Goal: Task Accomplishment & Management: Manage account settings

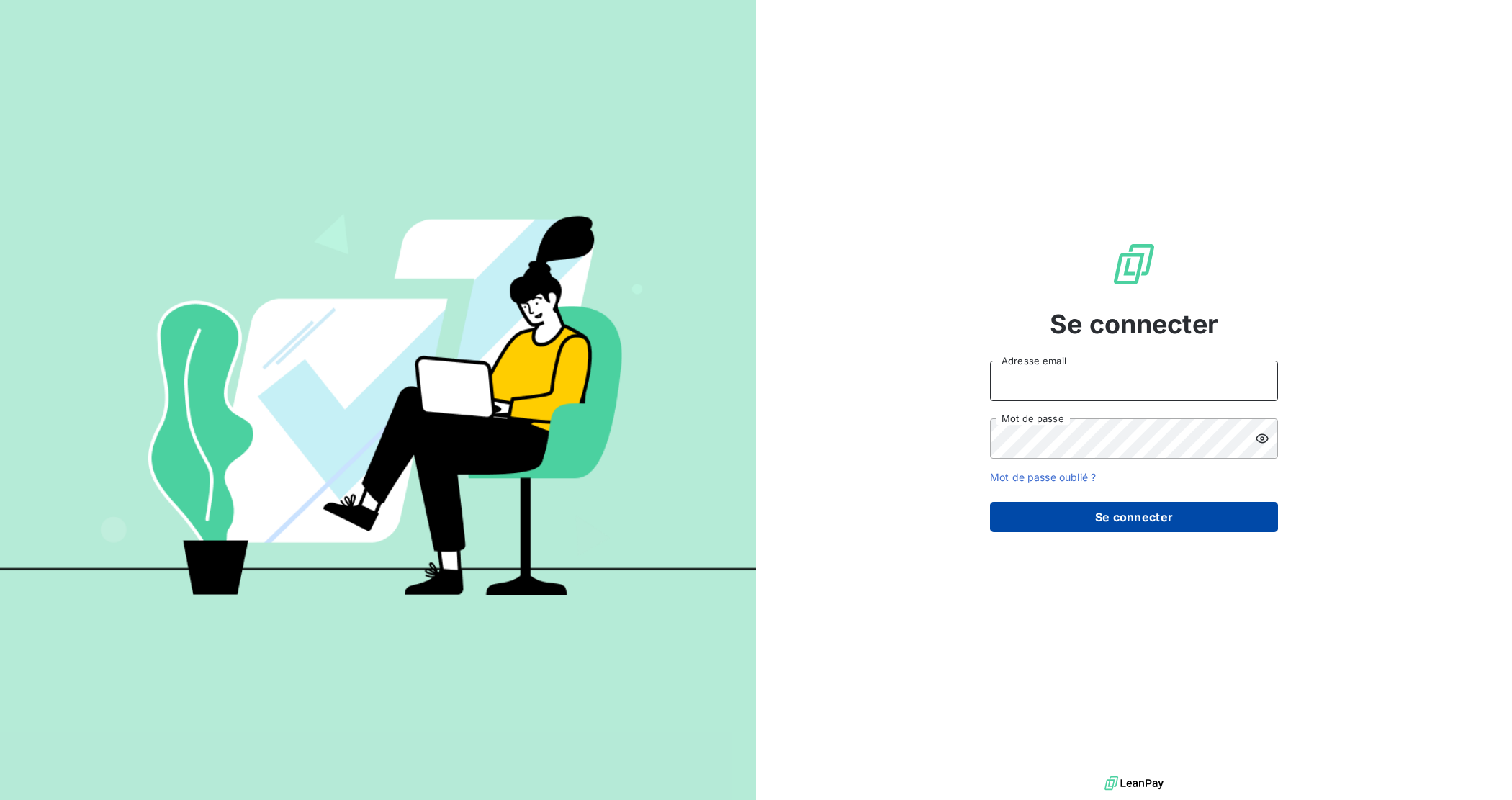
type input "[EMAIL_ADDRESS][DOMAIN_NAME]"
click at [1093, 518] on button "Se connecter" at bounding box center [1134, 517] width 288 height 30
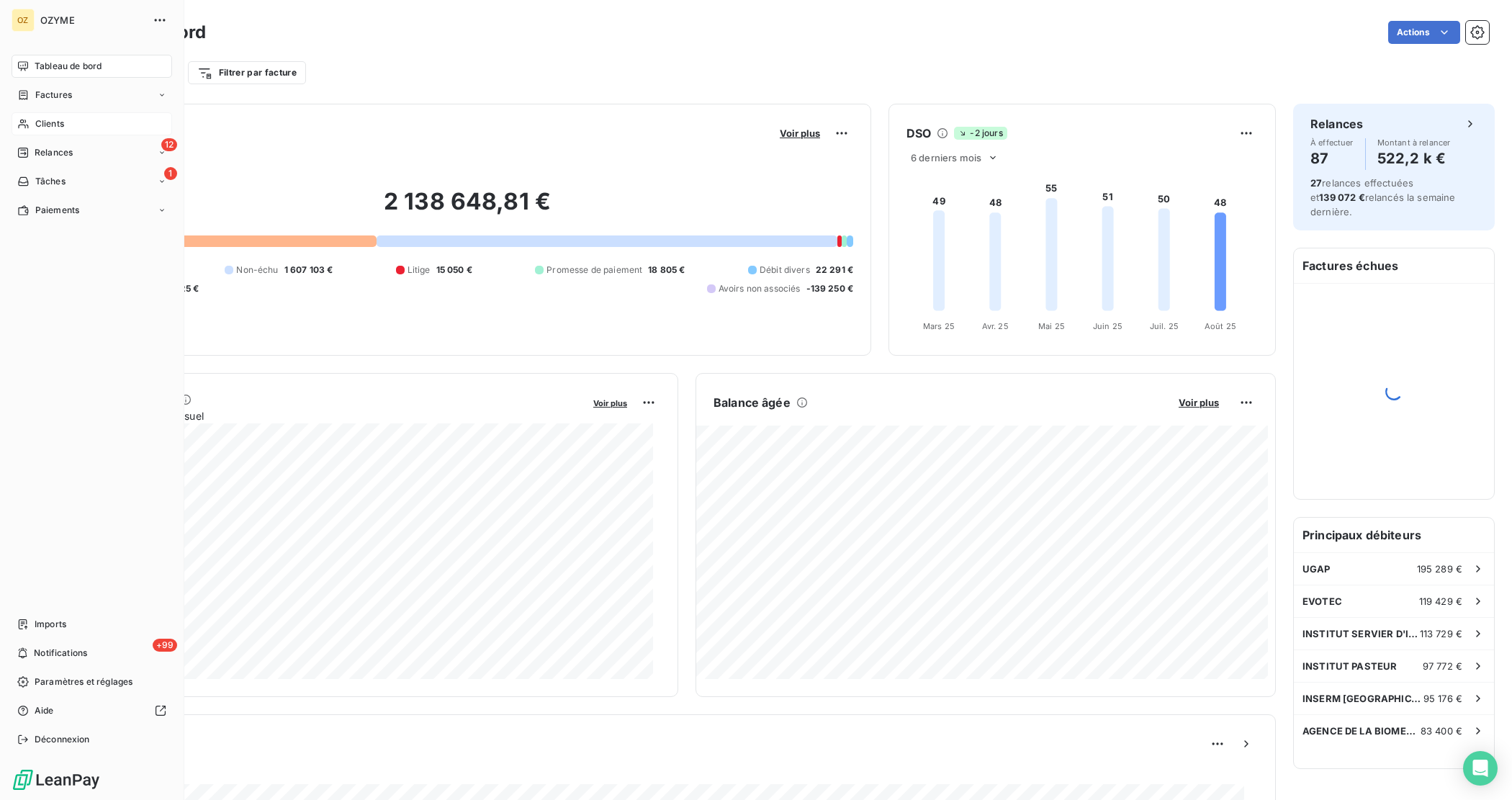
click at [24, 118] on icon at bounding box center [23, 124] width 12 height 12
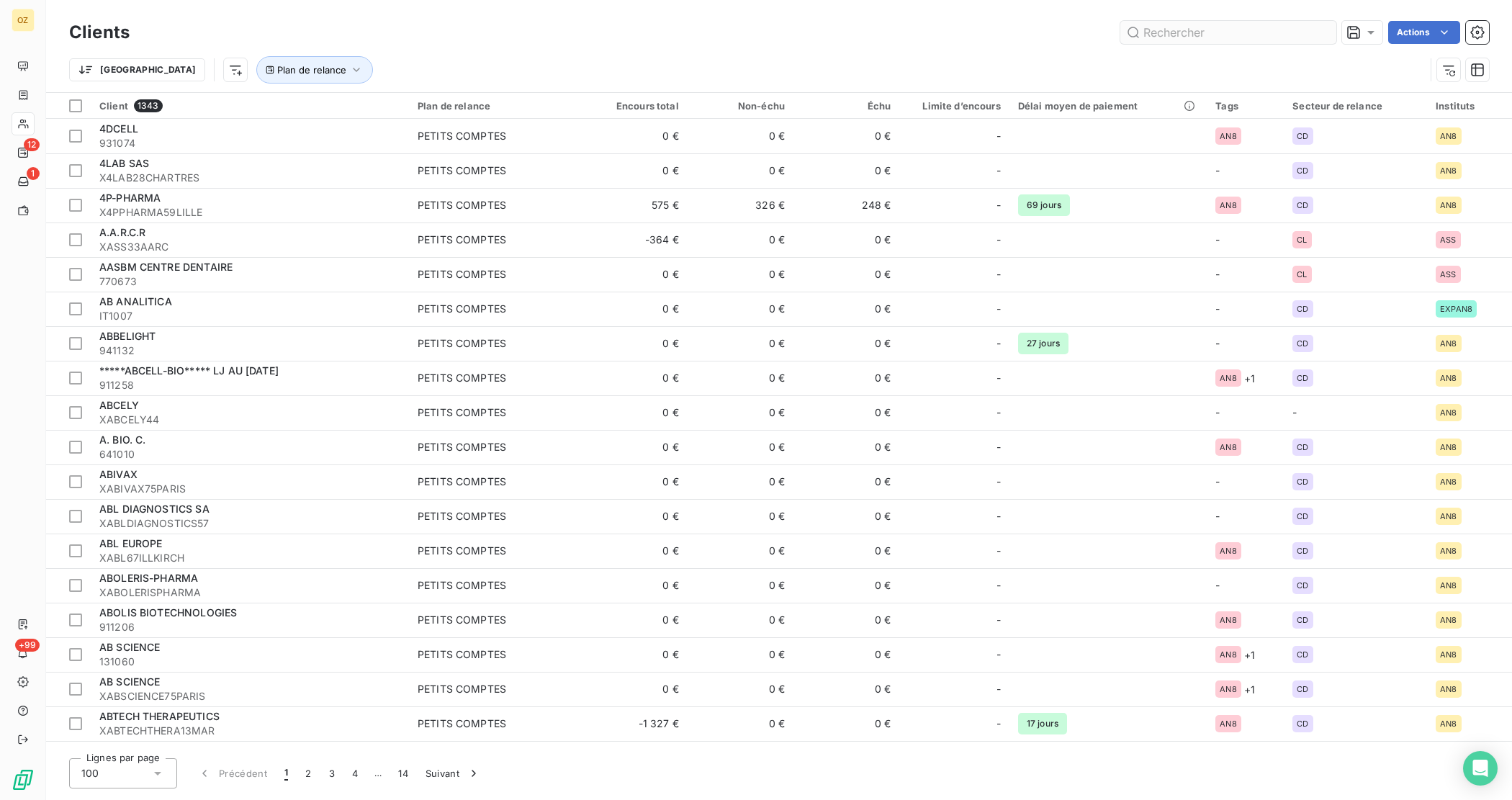
click at [1242, 29] on input "text" at bounding box center [1228, 32] width 216 height 23
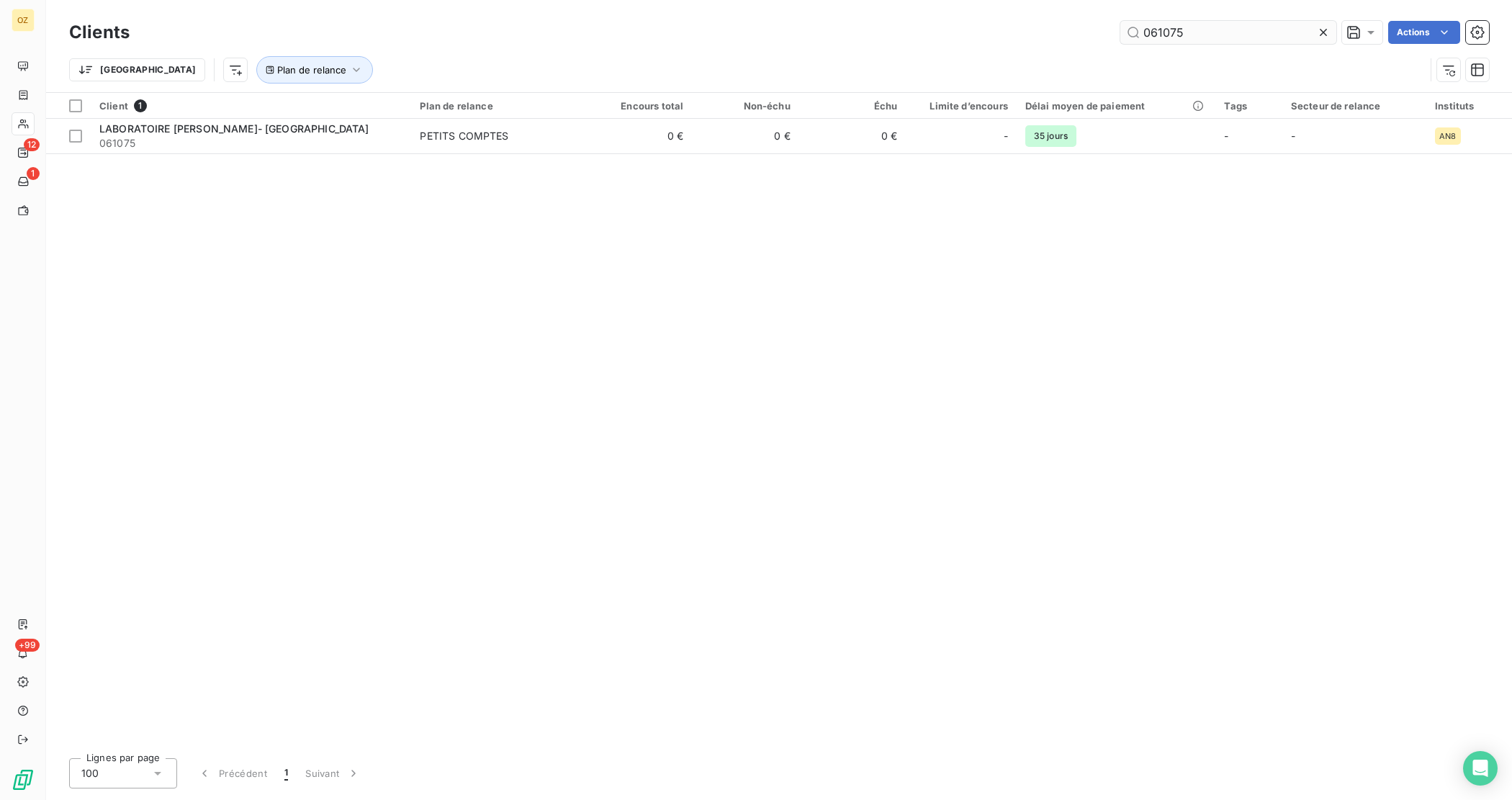
click at [1242, 29] on input "061075" at bounding box center [1228, 32] width 216 height 23
click at [1163, 37] on input "061075" at bounding box center [1228, 32] width 216 height 23
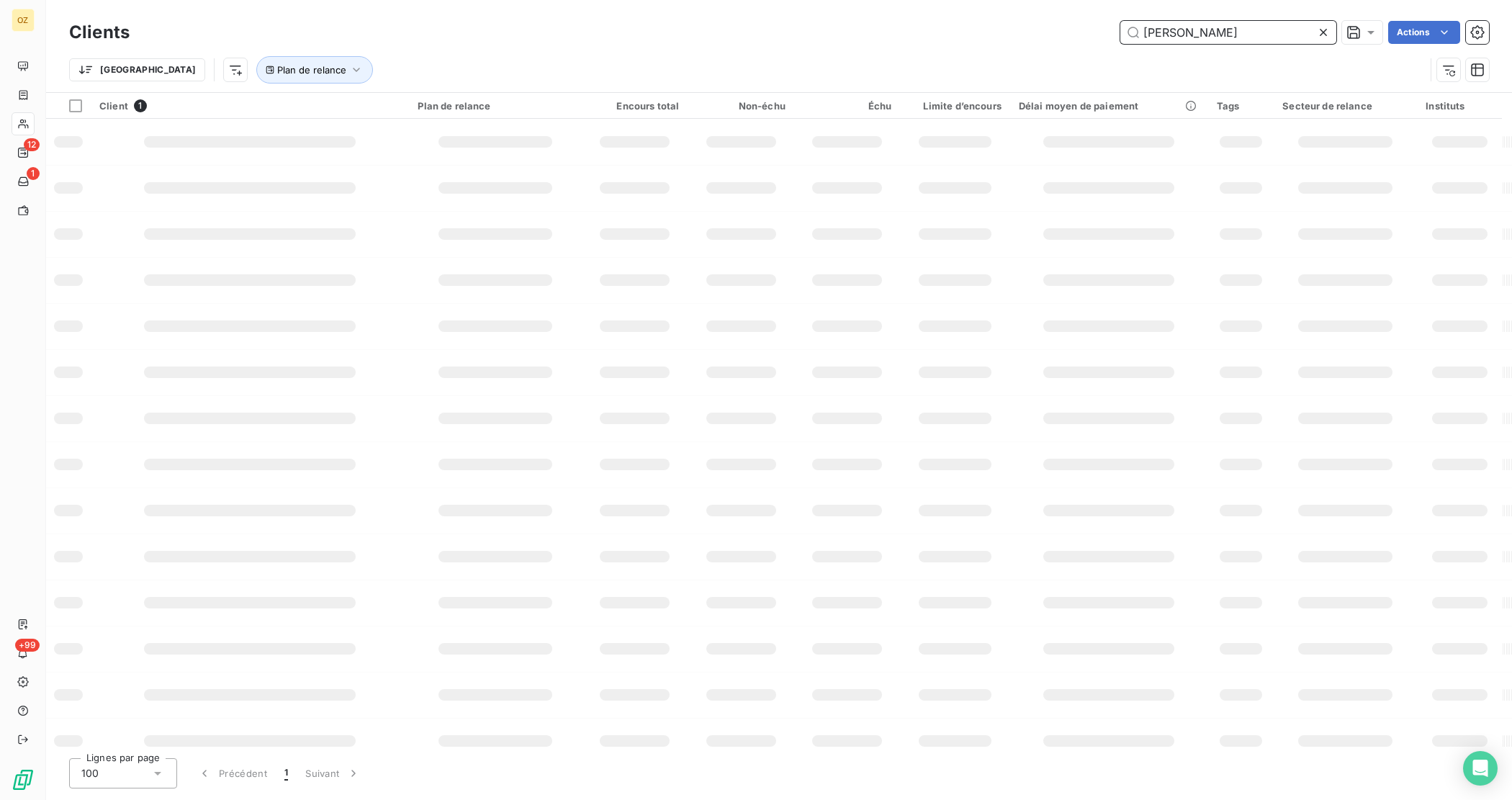
type input "[PERSON_NAME]"
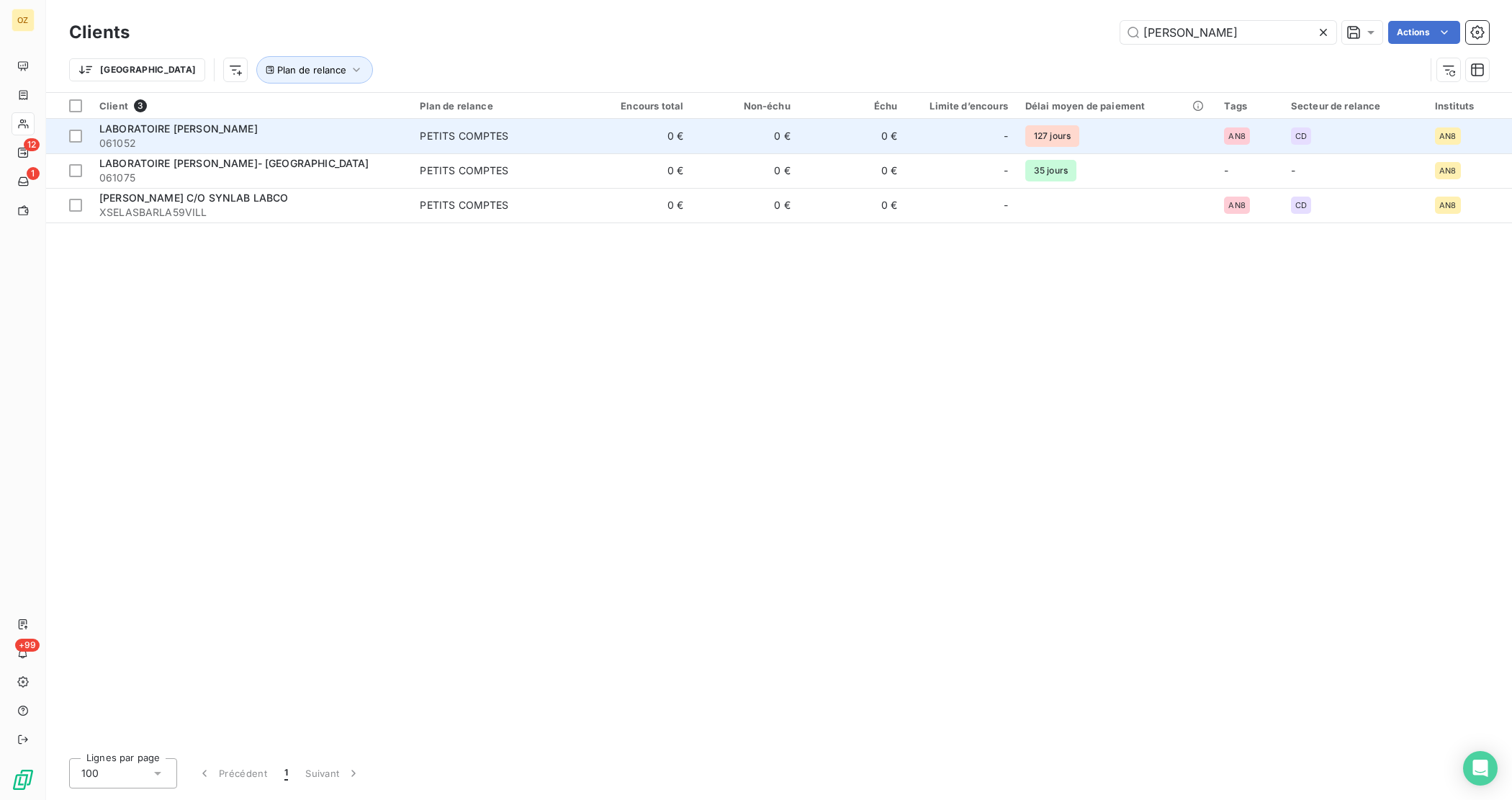
click at [146, 138] on span "061052" at bounding box center [251, 143] width 303 height 15
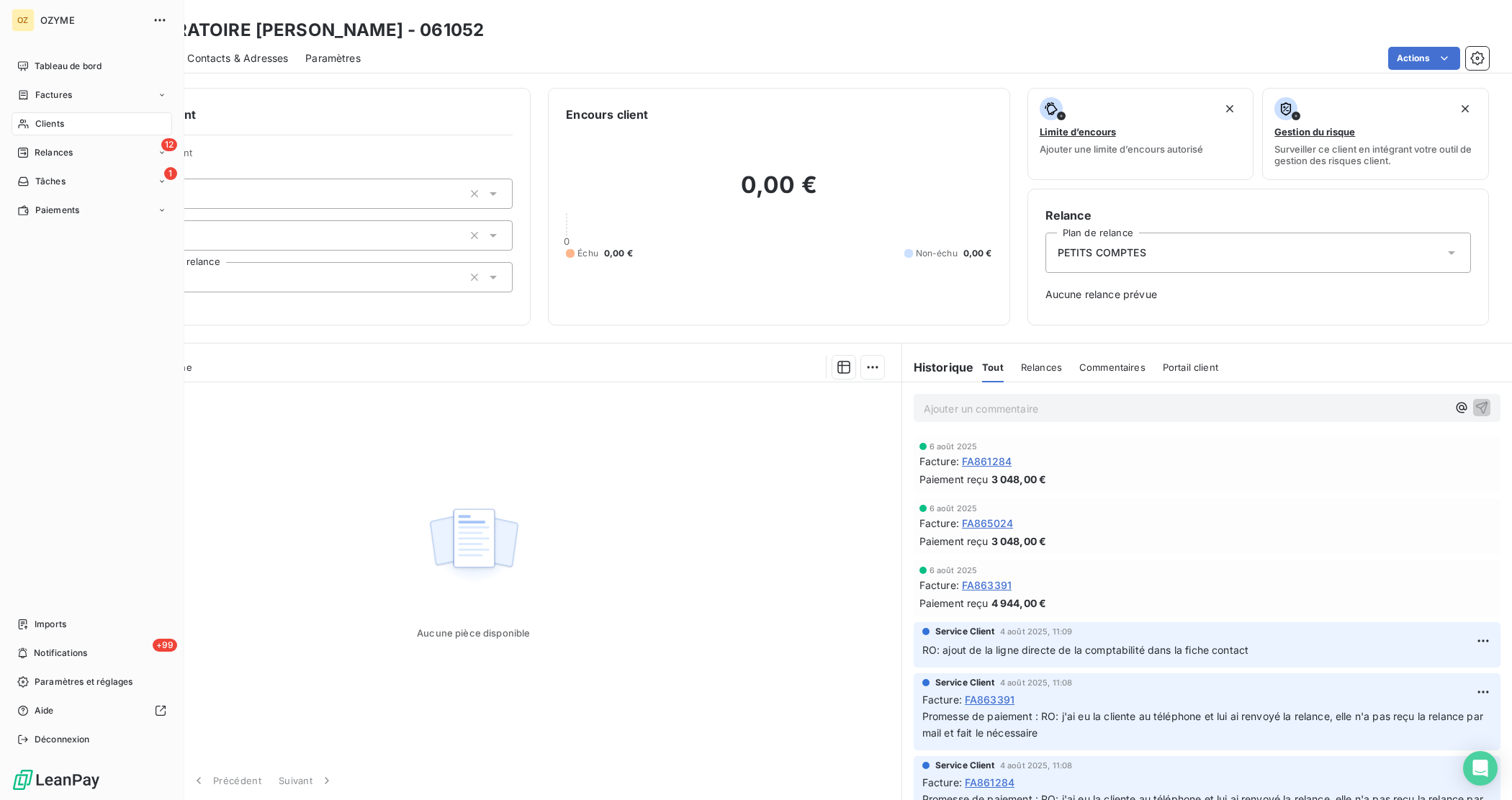
click at [37, 128] on span "Clients" at bounding box center [50, 124] width 29 height 13
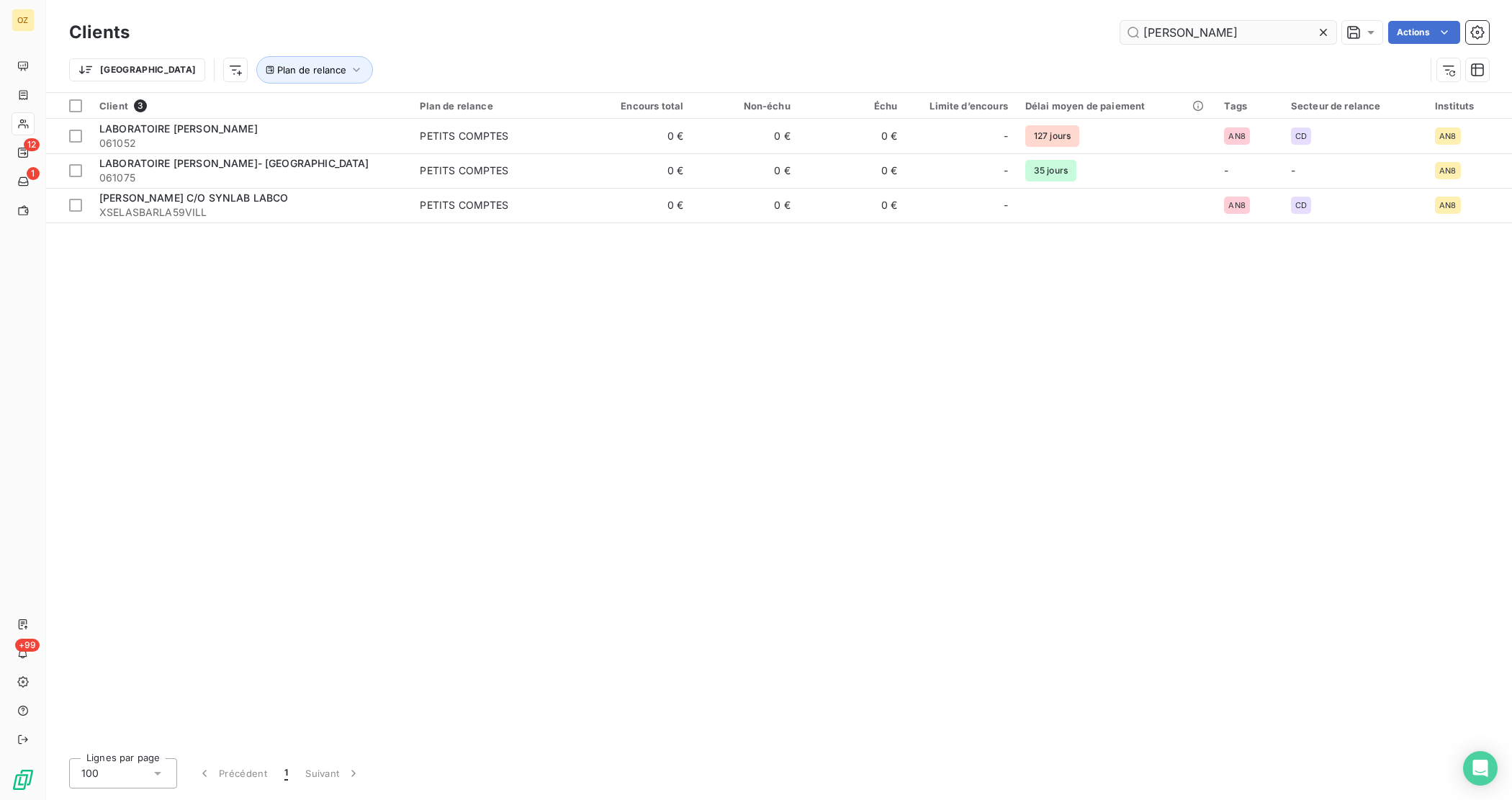
click at [1215, 22] on input "[PERSON_NAME]" at bounding box center [1228, 32] width 216 height 23
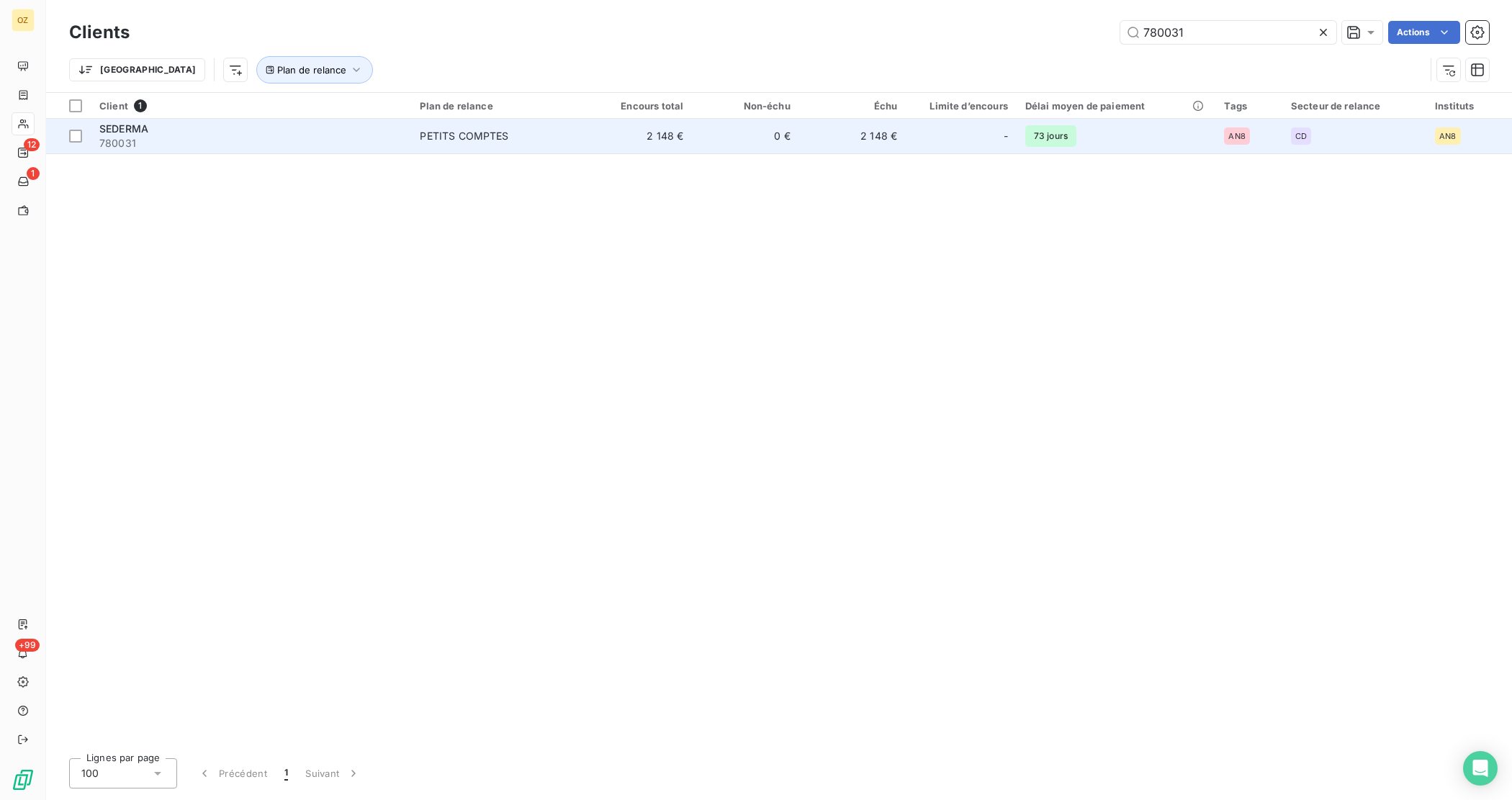
type input "780031"
click at [245, 144] on span "780031" at bounding box center [251, 143] width 303 height 15
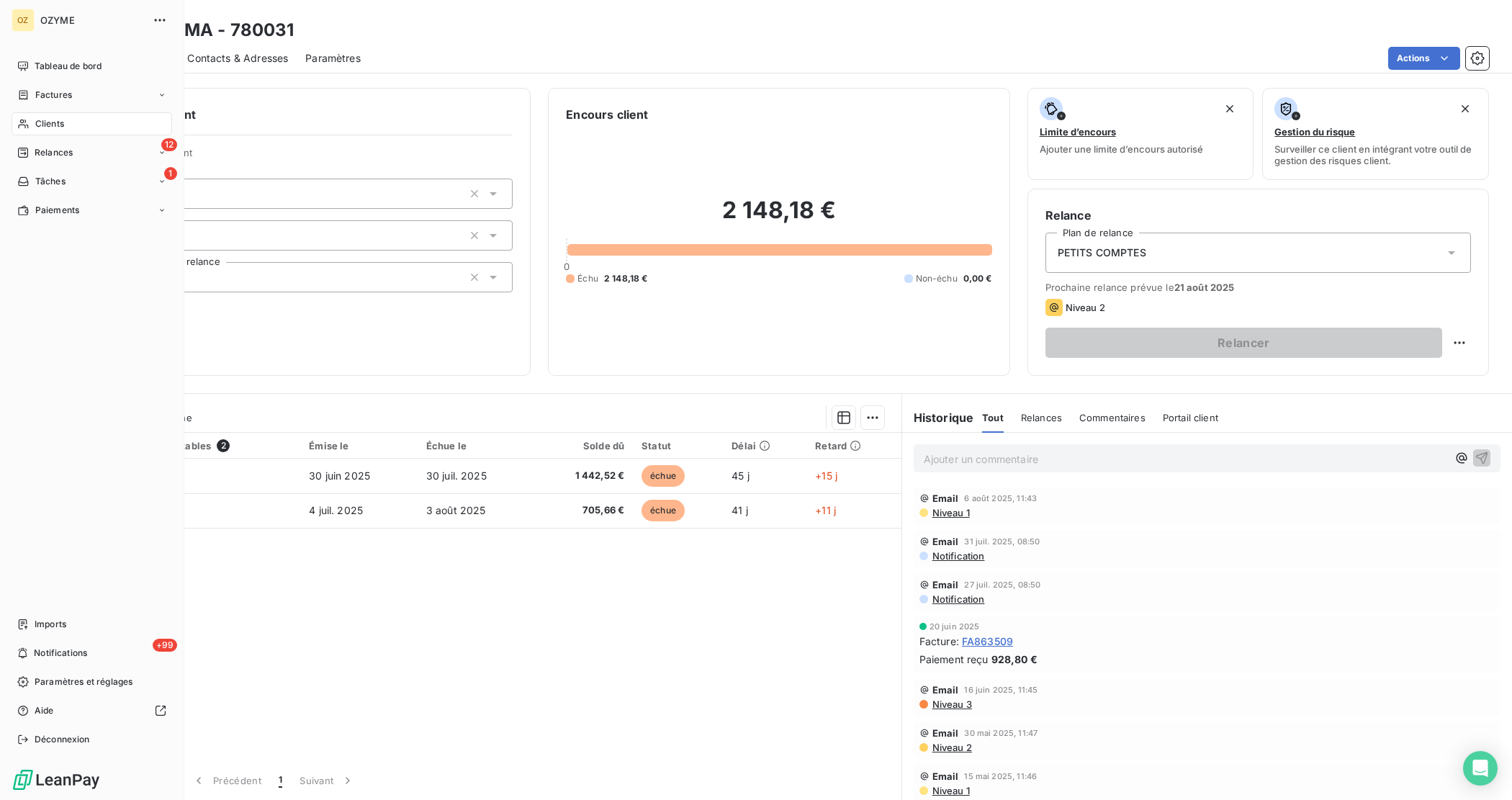
click at [37, 119] on span "Clients" at bounding box center [50, 124] width 29 height 13
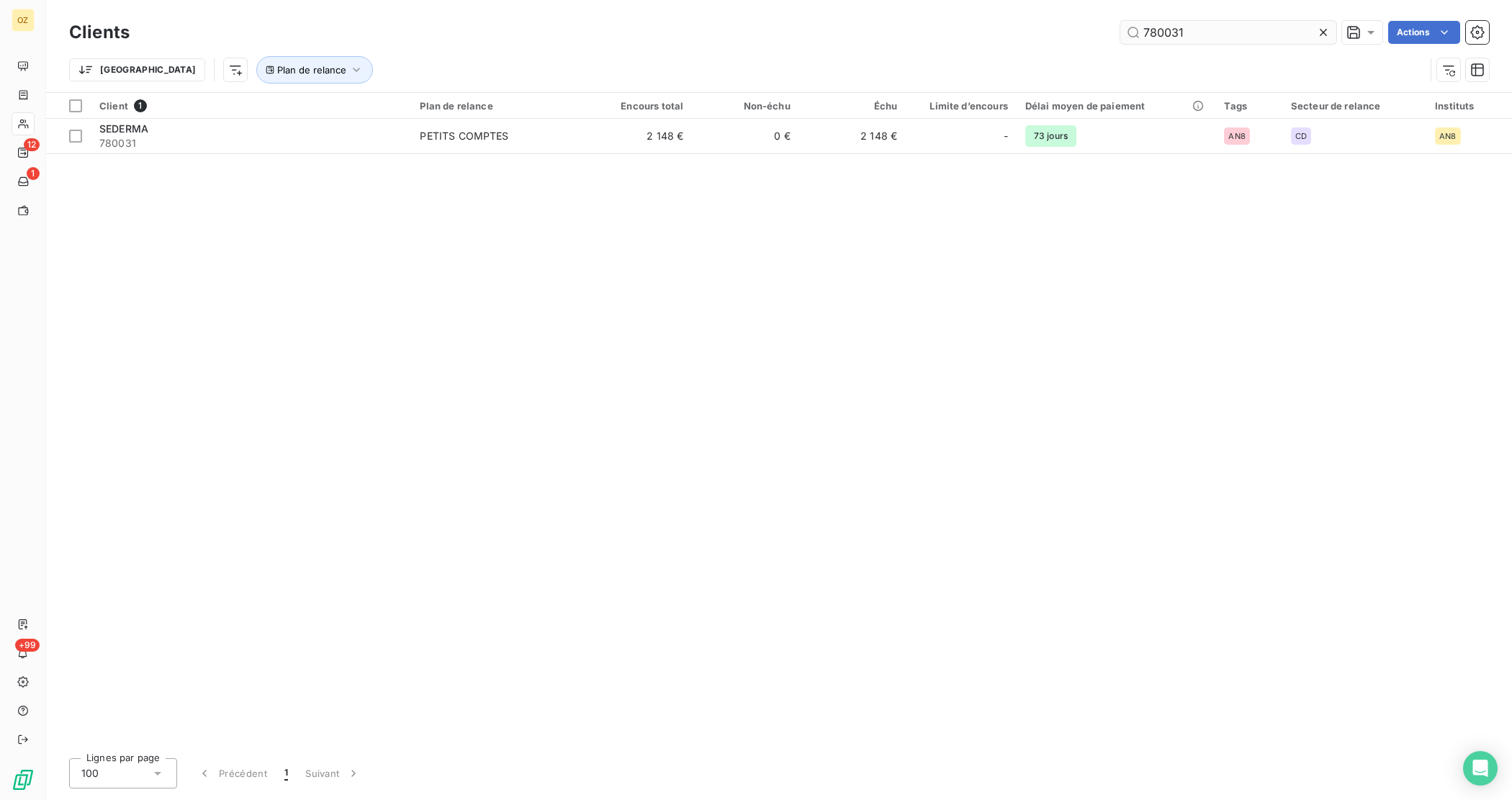
click at [1229, 33] on input "780031" at bounding box center [1228, 32] width 216 height 23
type input "PK"
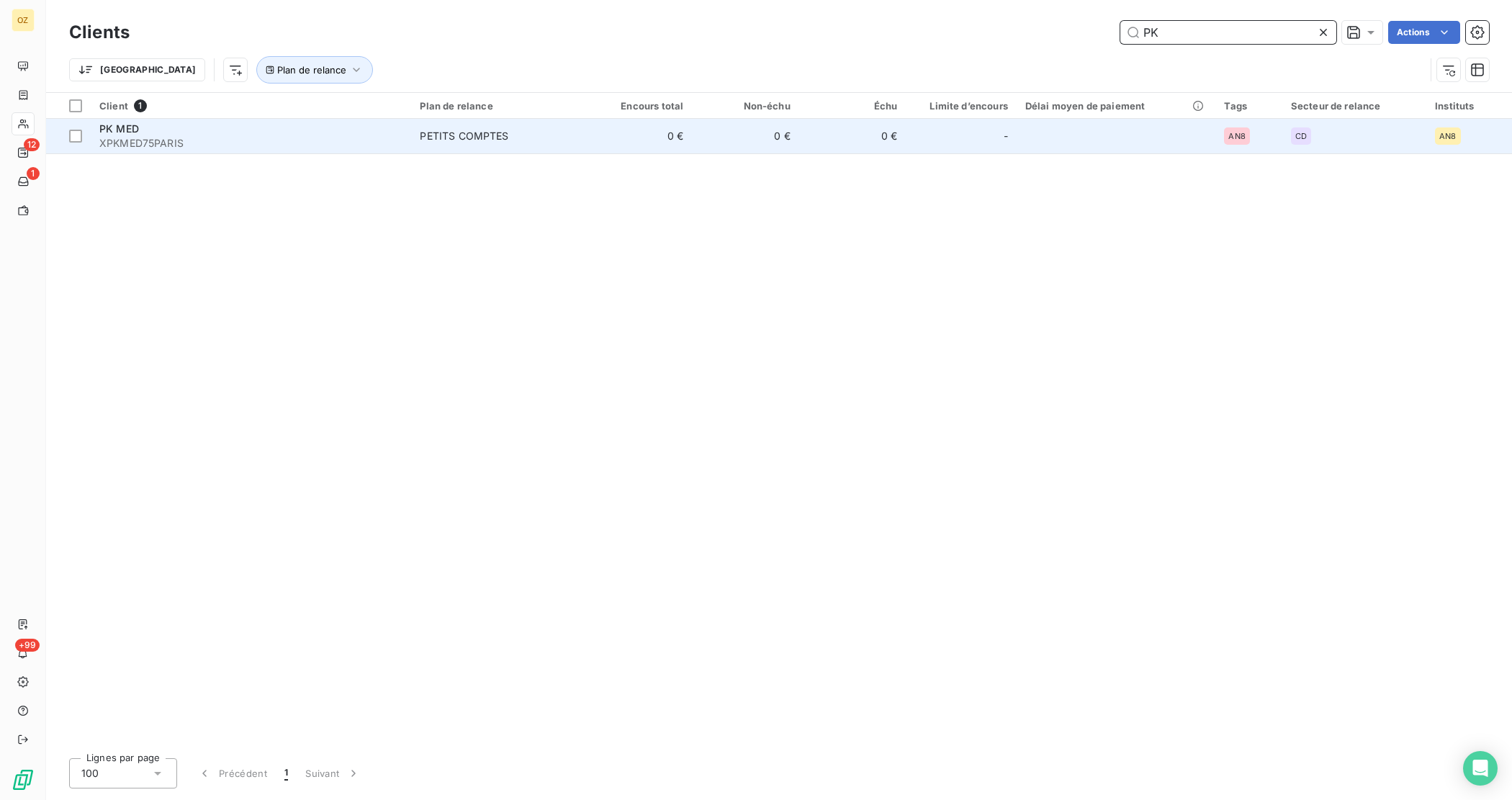
drag, startPoint x: 1267, startPoint y: 26, endPoint x: 401, endPoint y: 149, distance: 874.7
click at [1263, 27] on input "PK" at bounding box center [1228, 32] width 216 height 23
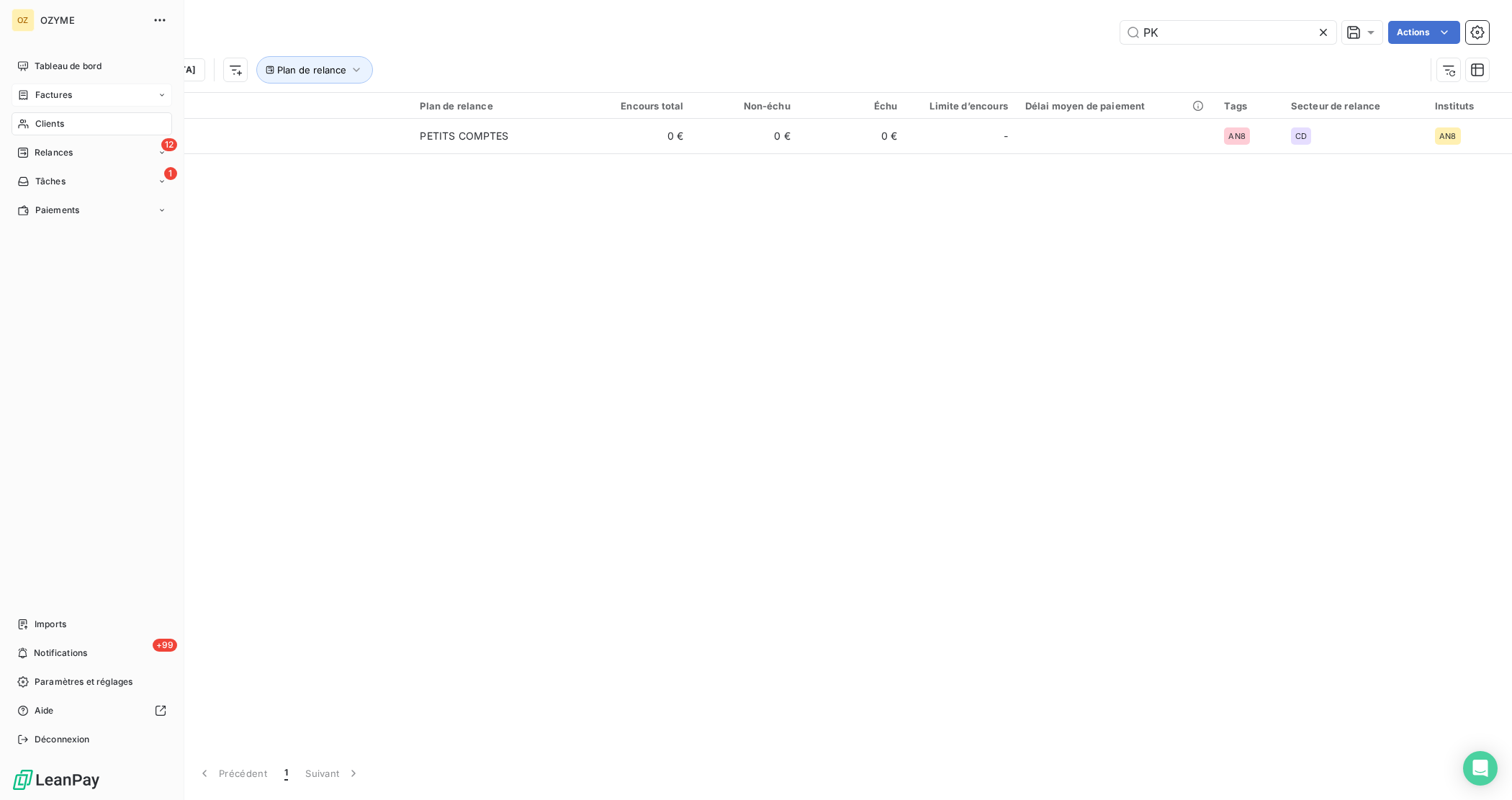
click at [73, 105] on div "Factures" at bounding box center [92, 95] width 160 height 23
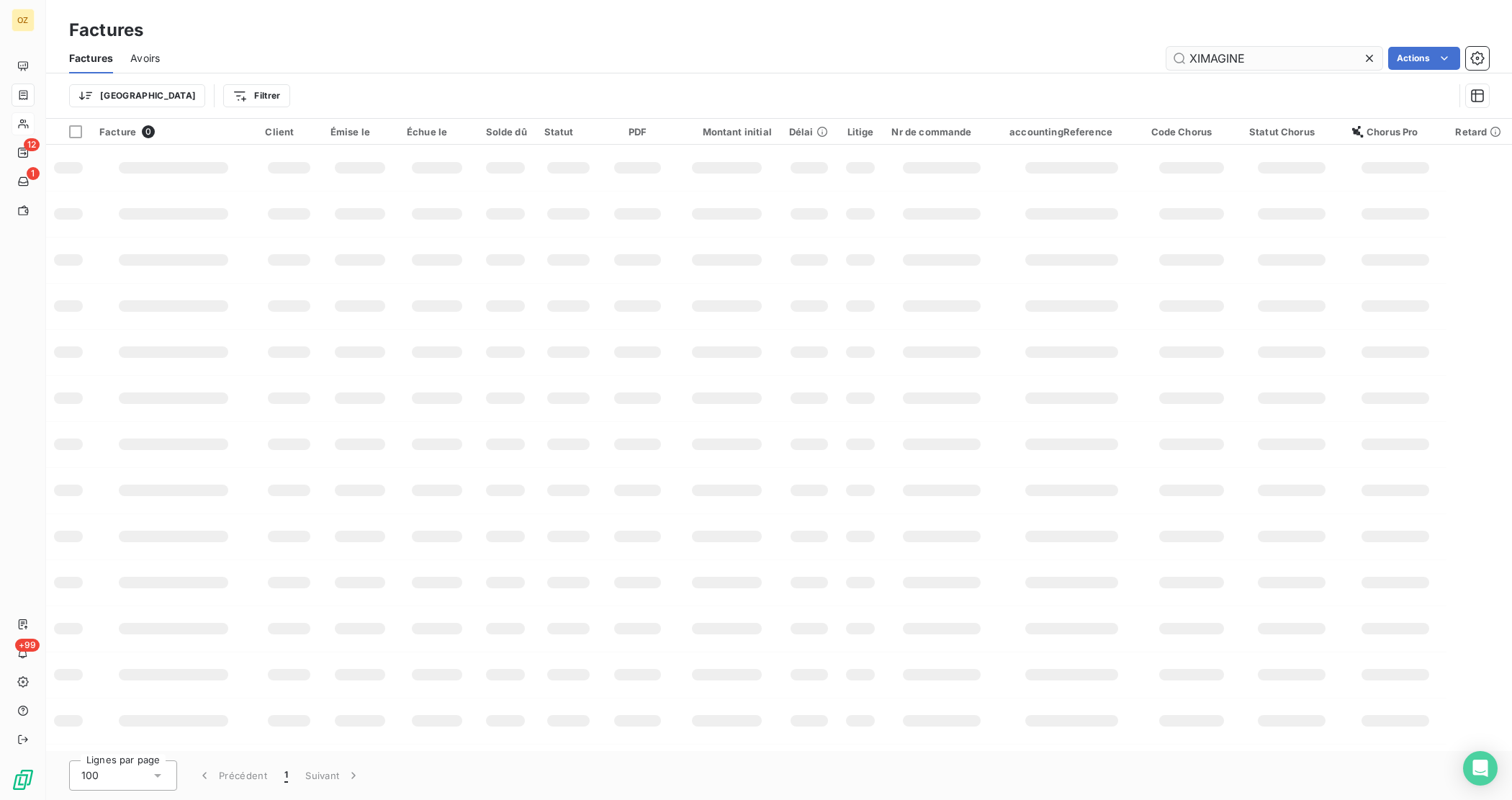
click at [1229, 63] on input "XIMAGINE" at bounding box center [1274, 57] width 216 height 23
type input "FA866040"
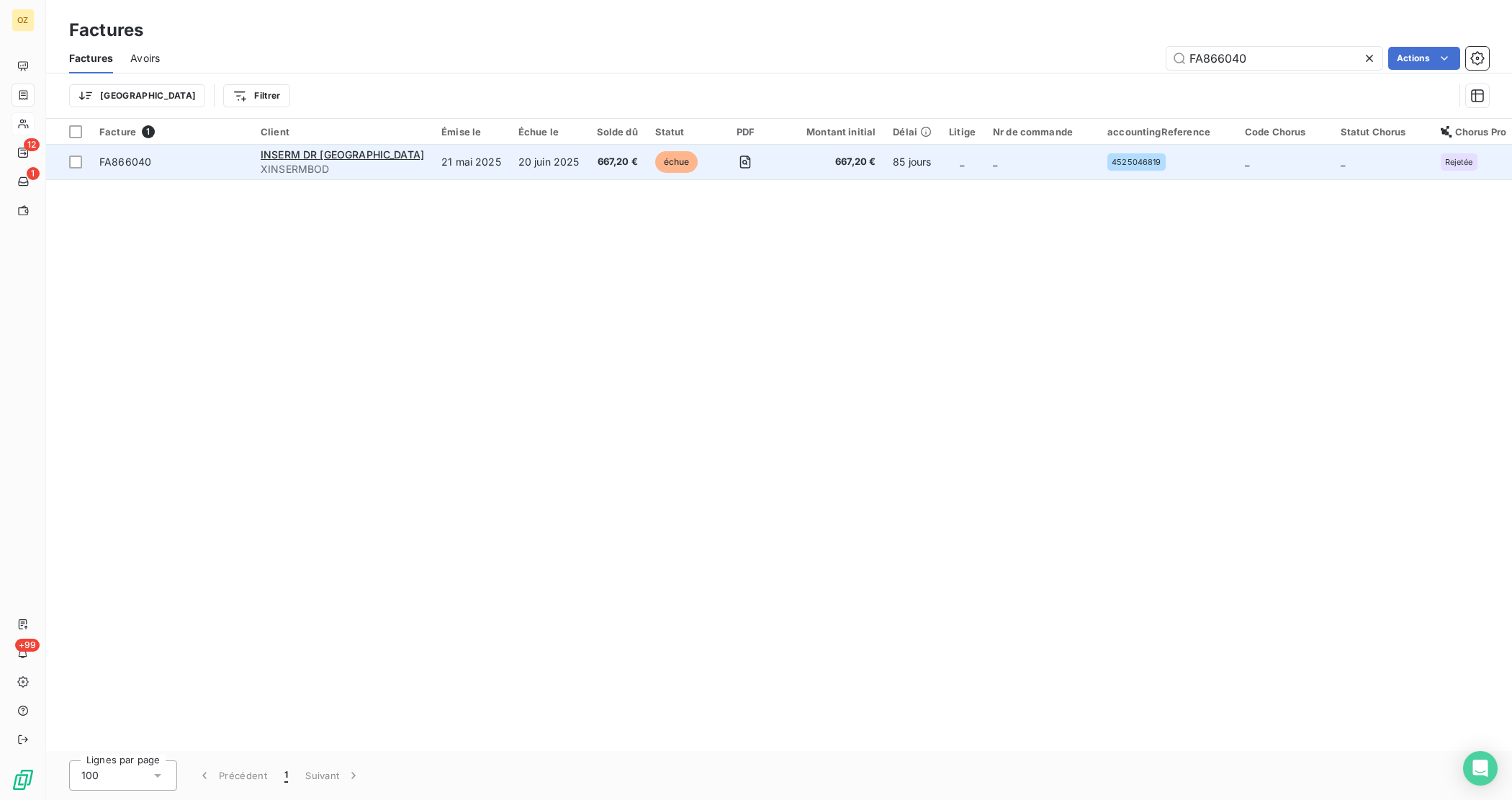
click at [178, 166] on span "FA866040" at bounding box center [171, 162] width 144 height 15
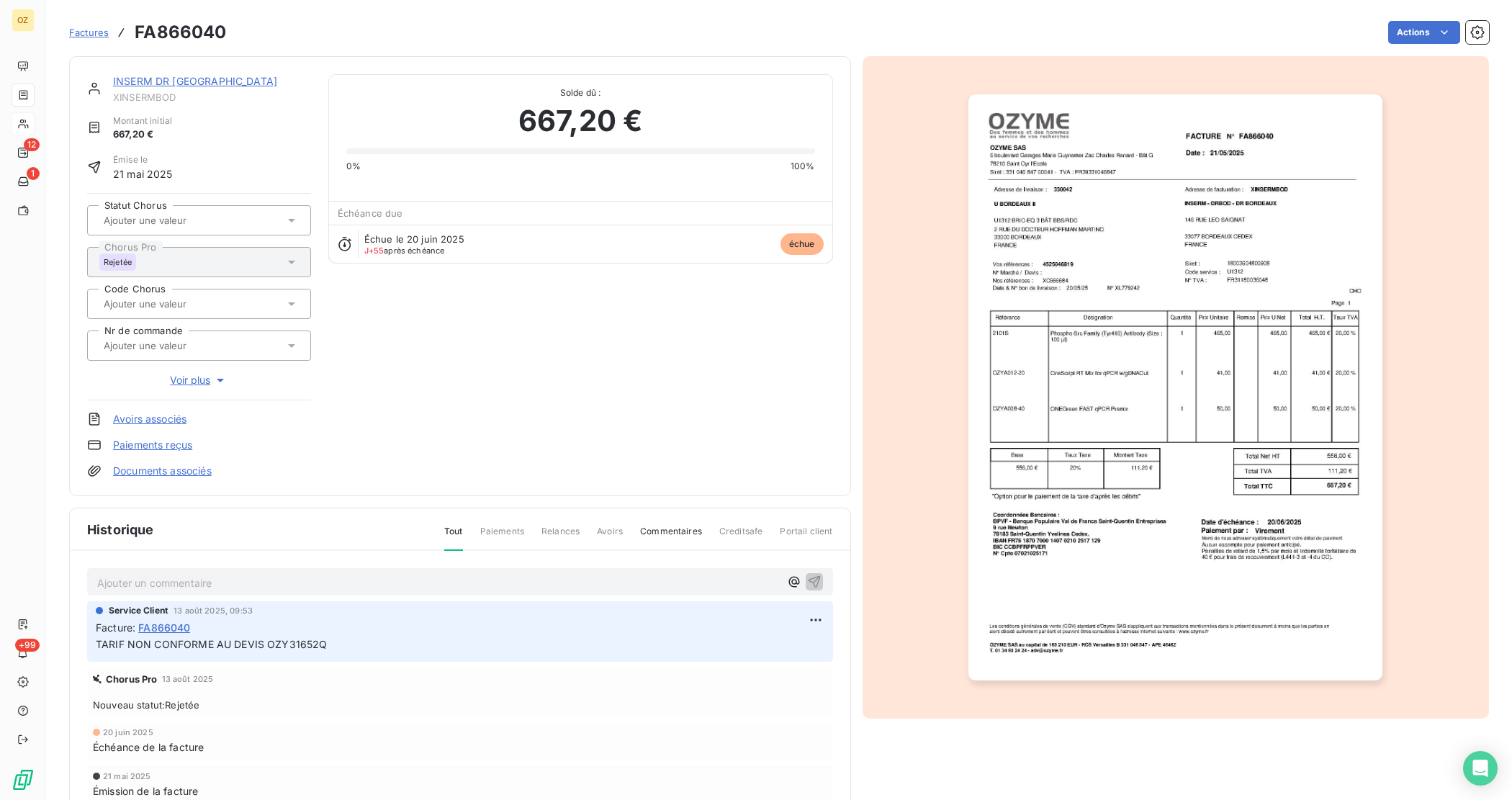
click at [1267, 286] on img "button" at bounding box center [1175, 386] width 414 height 586
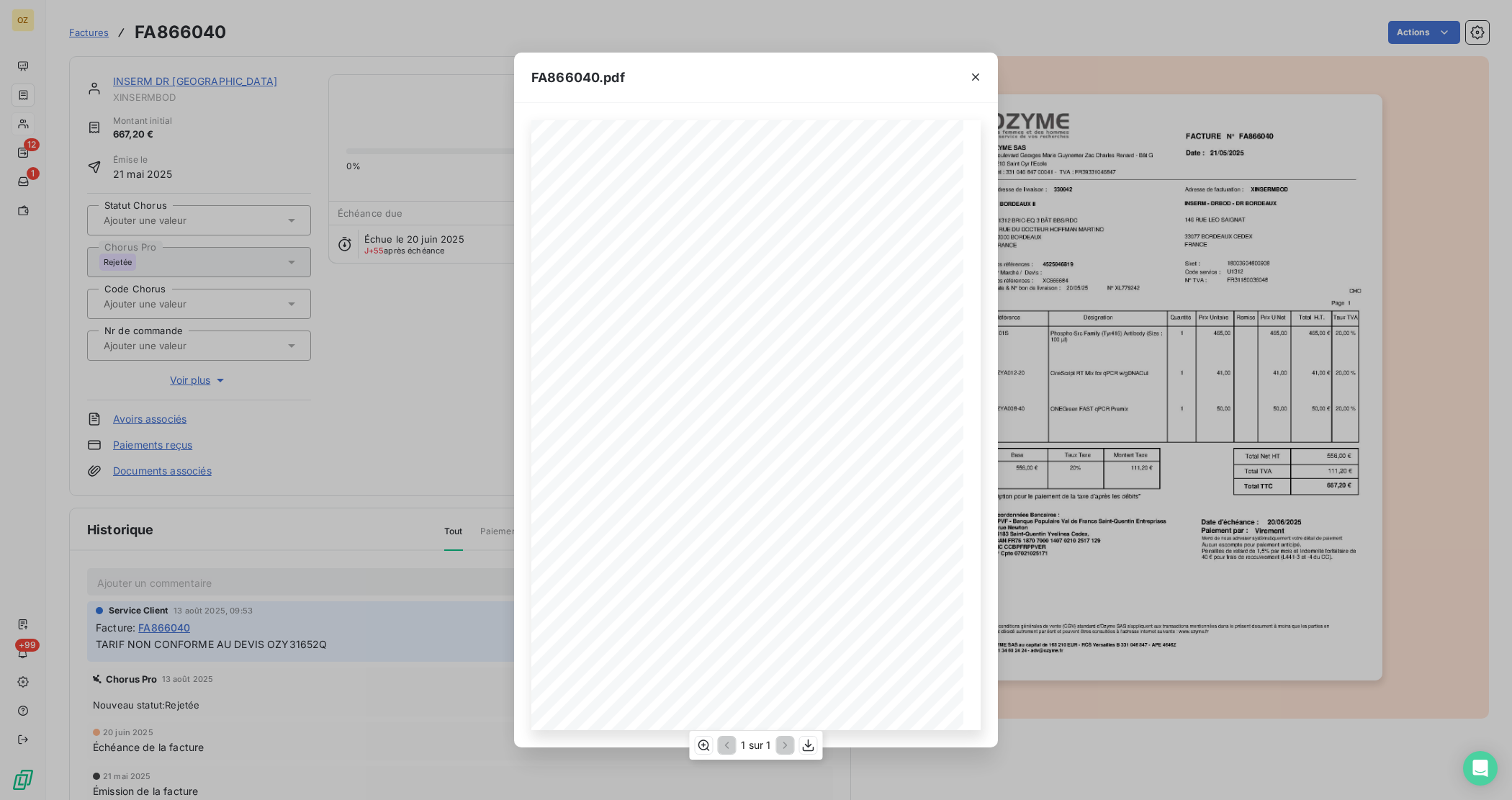
click at [648, 323] on span "[DATE]" at bounding box center [652, 320] width 19 height 5
click at [701, 745] on icon "button" at bounding box center [704, 745] width 15 height 15
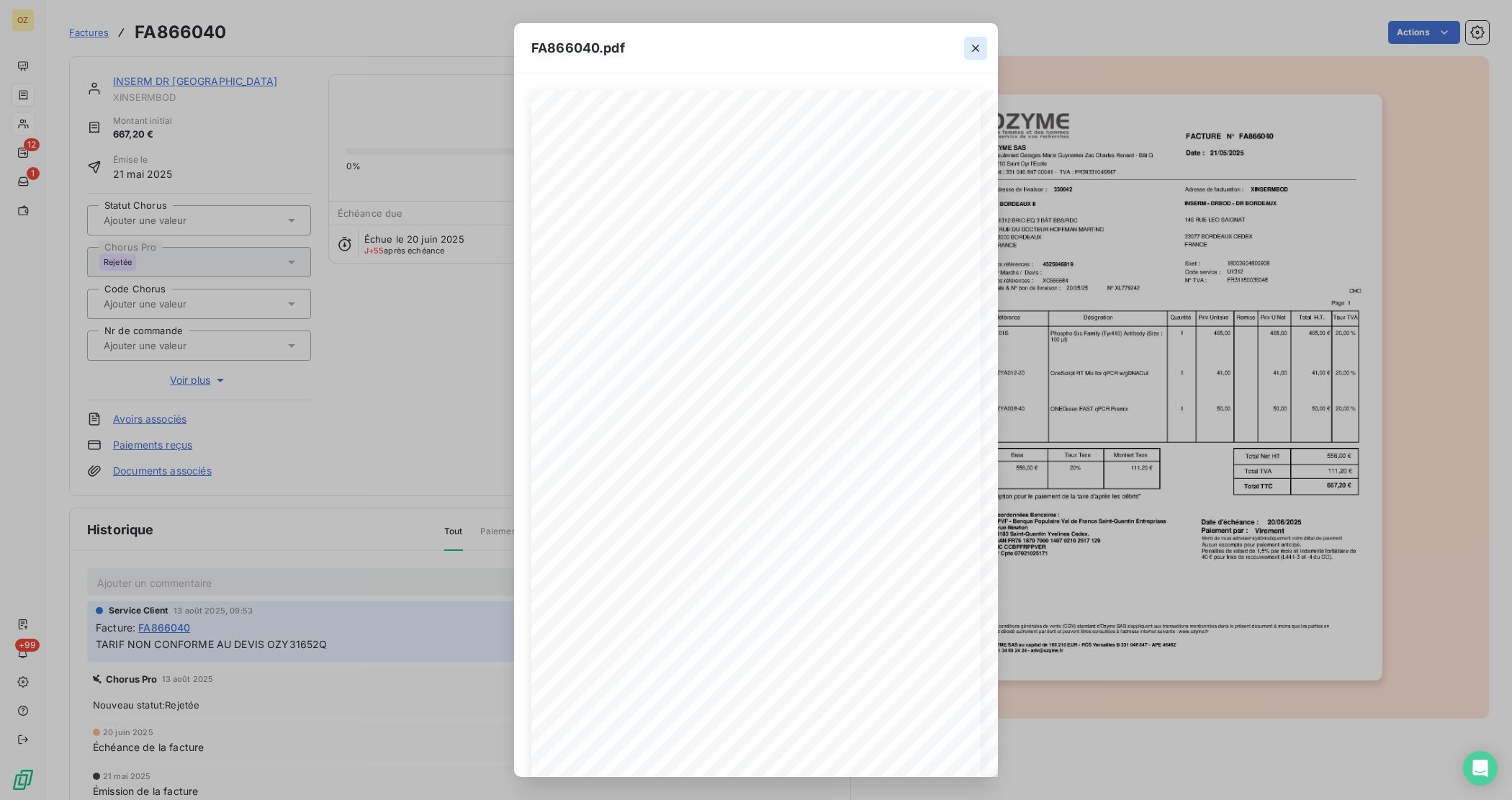
click at [978, 45] on icon "button" at bounding box center [975, 48] width 7 height 7
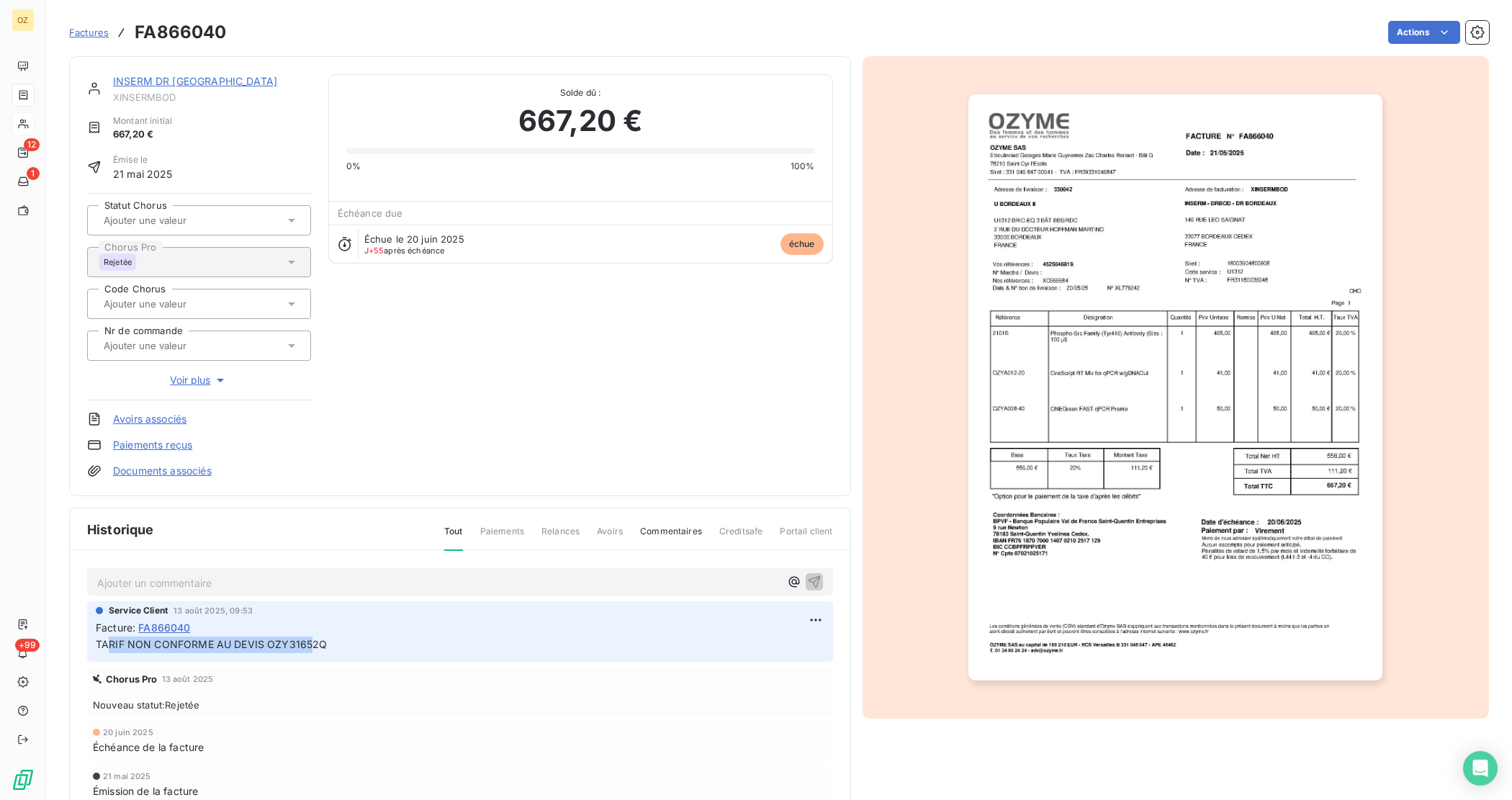
drag, startPoint x: 105, startPoint y: 648, endPoint x: 310, endPoint y: 645, distance: 205.0
click at [310, 645] on span "TARIF NON CONFORME AU DEVIS OZY31652Q" at bounding box center [211, 643] width 231 height 12
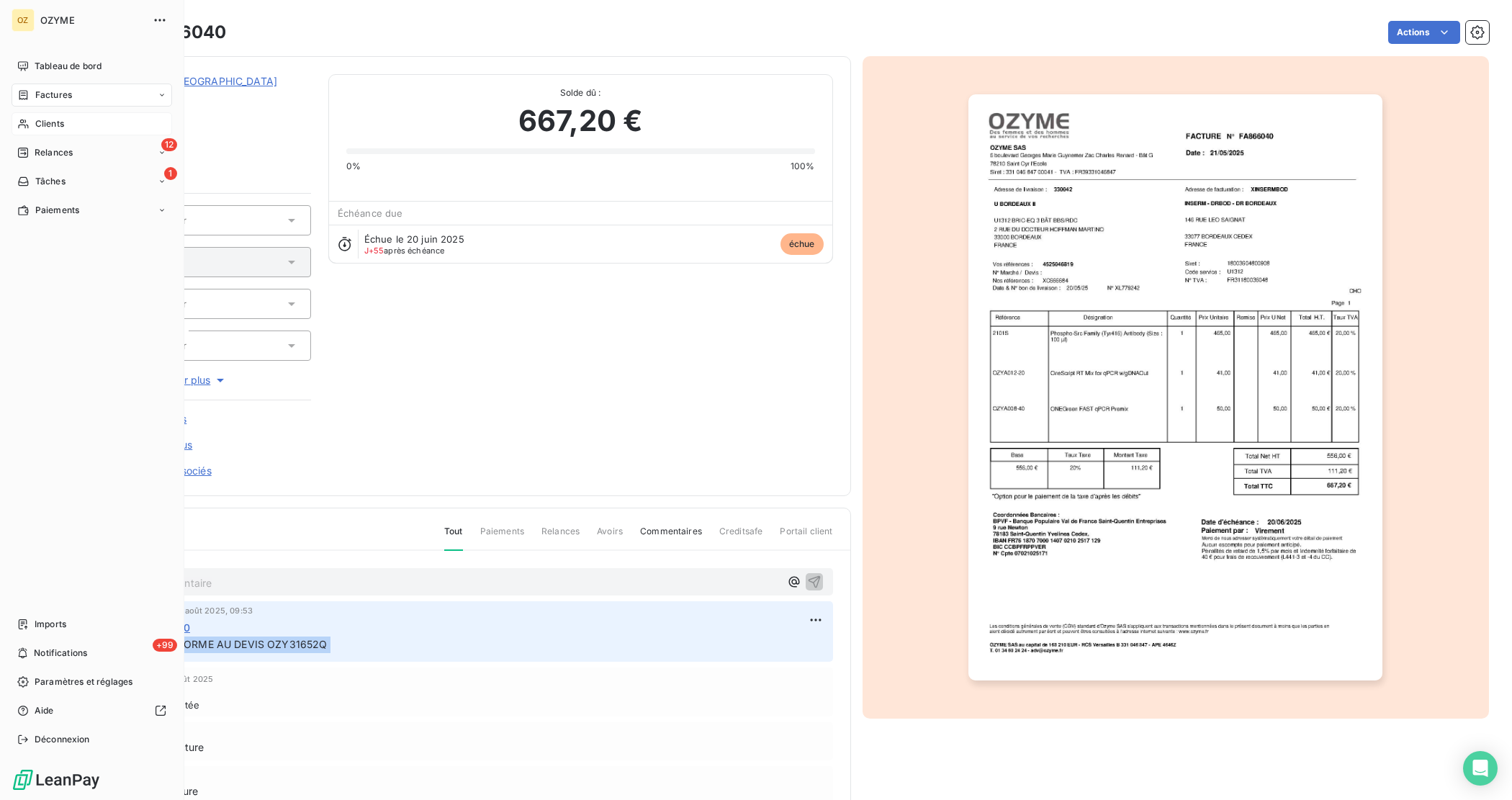
click at [34, 85] on div "Factures" at bounding box center [92, 95] width 160 height 23
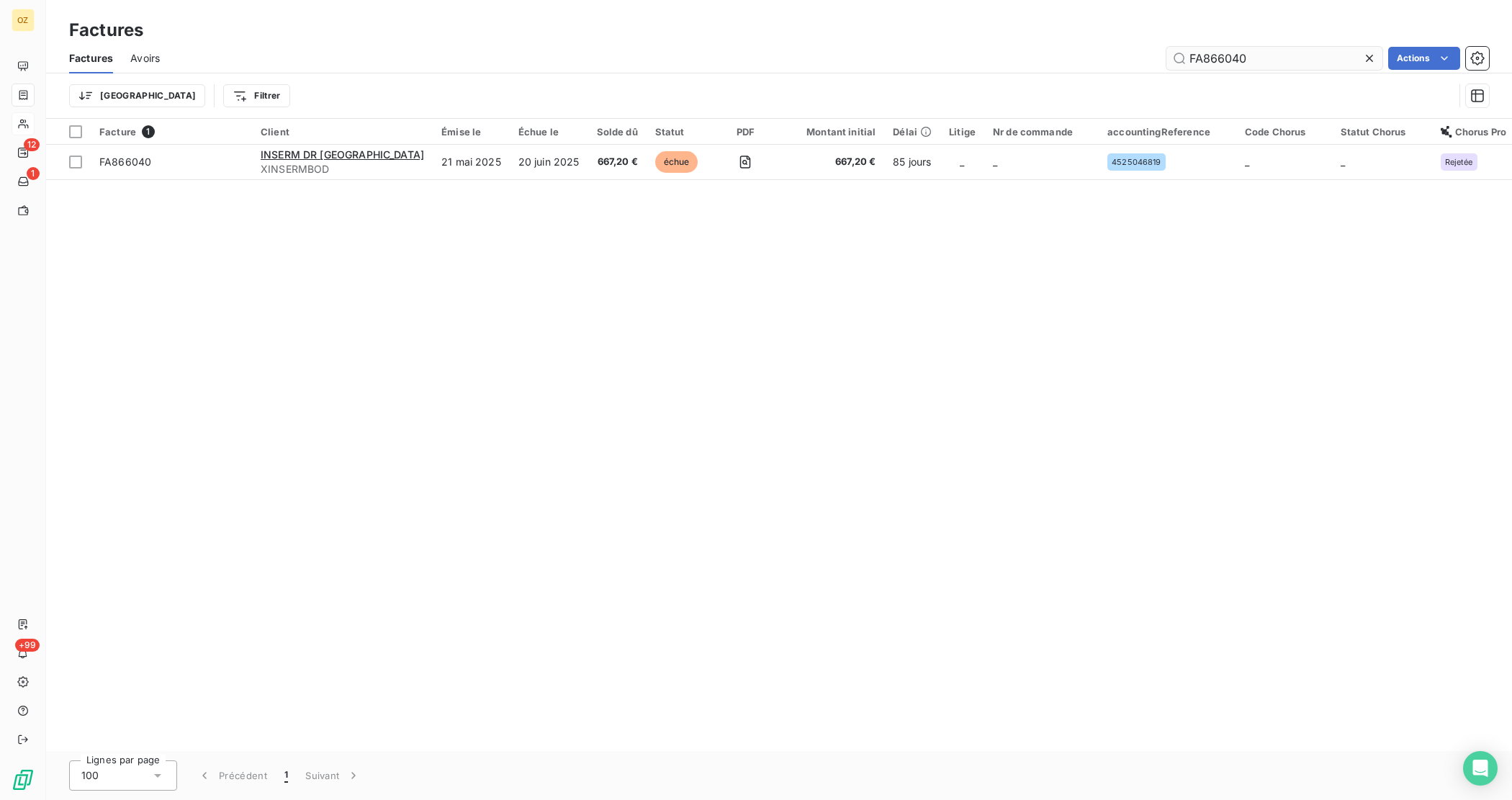
click at [1280, 64] on input "FA866040" at bounding box center [1274, 57] width 216 height 23
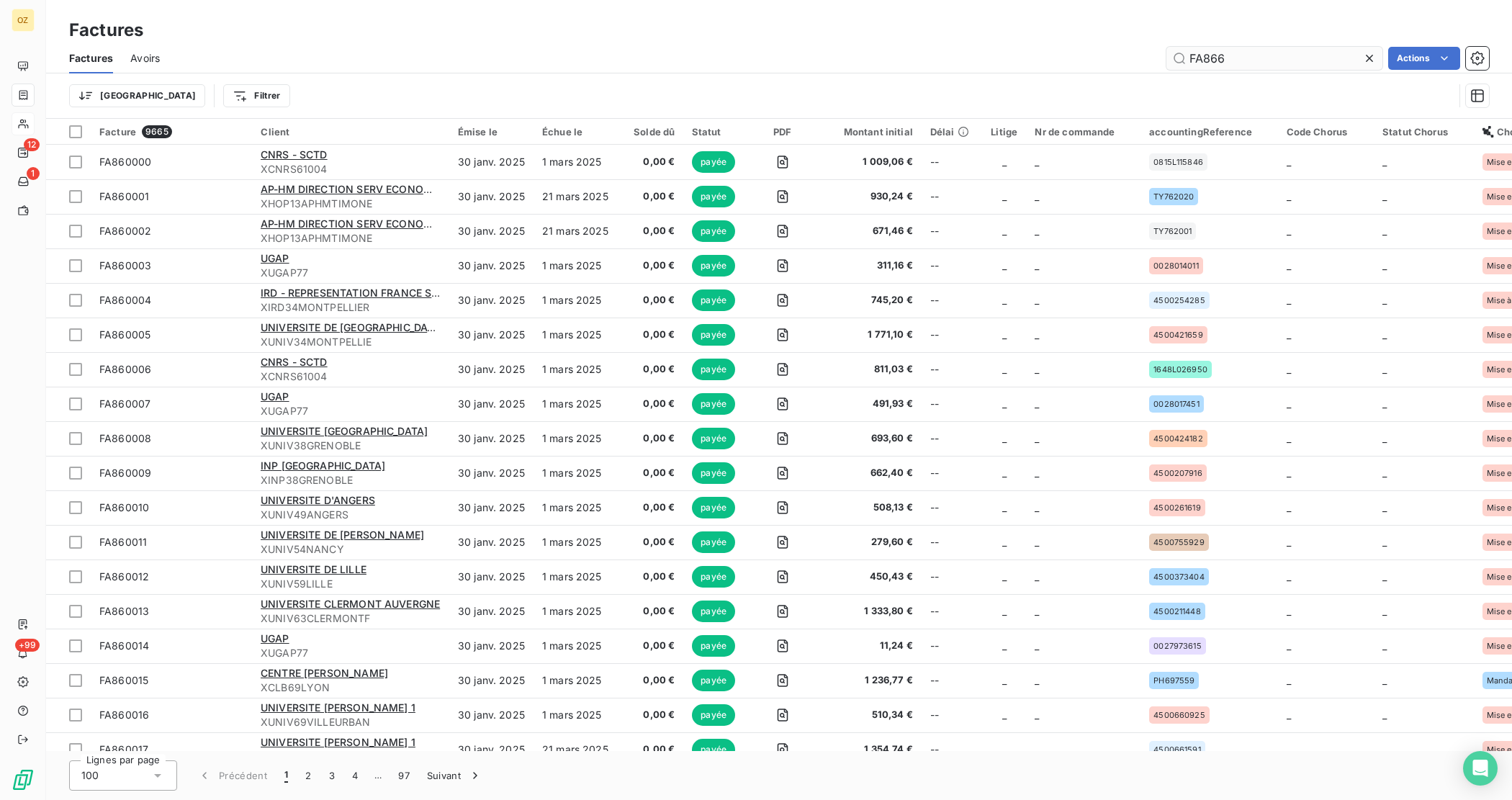
click at [1280, 63] on input "FA866" at bounding box center [1274, 57] width 216 height 23
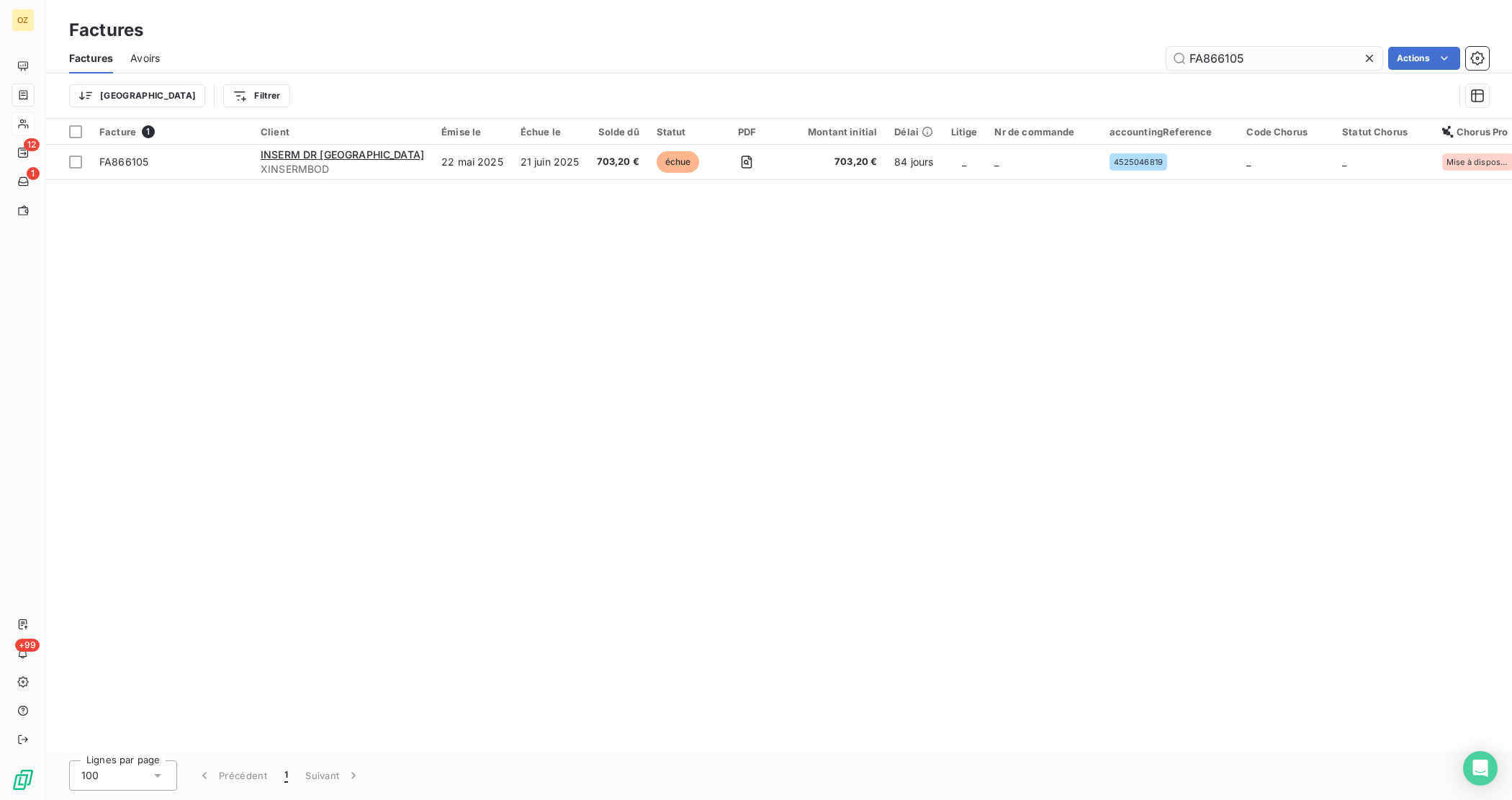
click at [1280, 65] on input "FA866105" at bounding box center [1274, 57] width 216 height 23
click at [1290, 59] on input "FA867417" at bounding box center [1274, 57] width 216 height 23
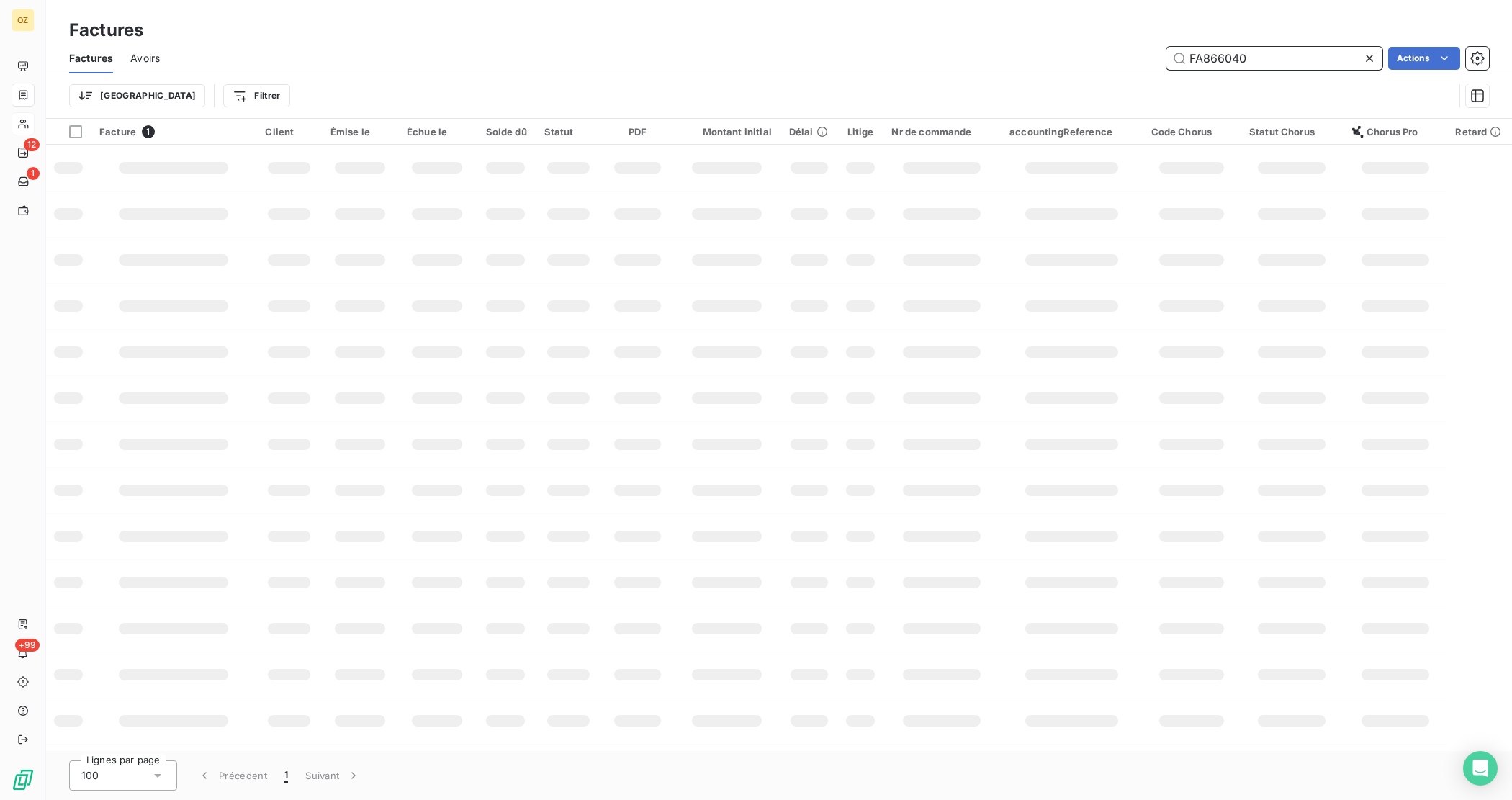
click at [1274, 59] on input "FA866040" at bounding box center [1274, 57] width 216 height 23
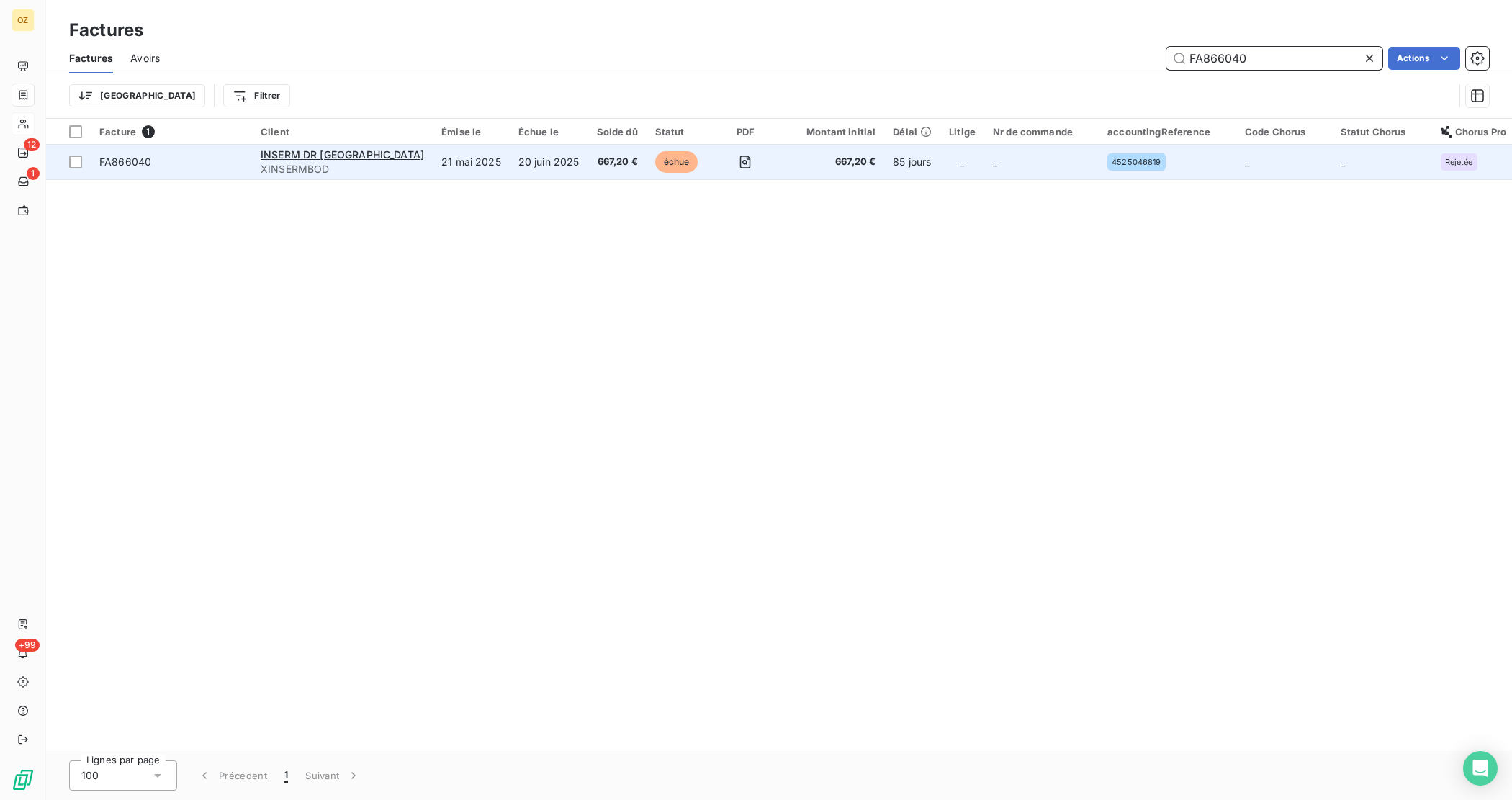
type input "FA866040"
click at [602, 167] on span "667,20 €" at bounding box center [617, 162] width 41 height 15
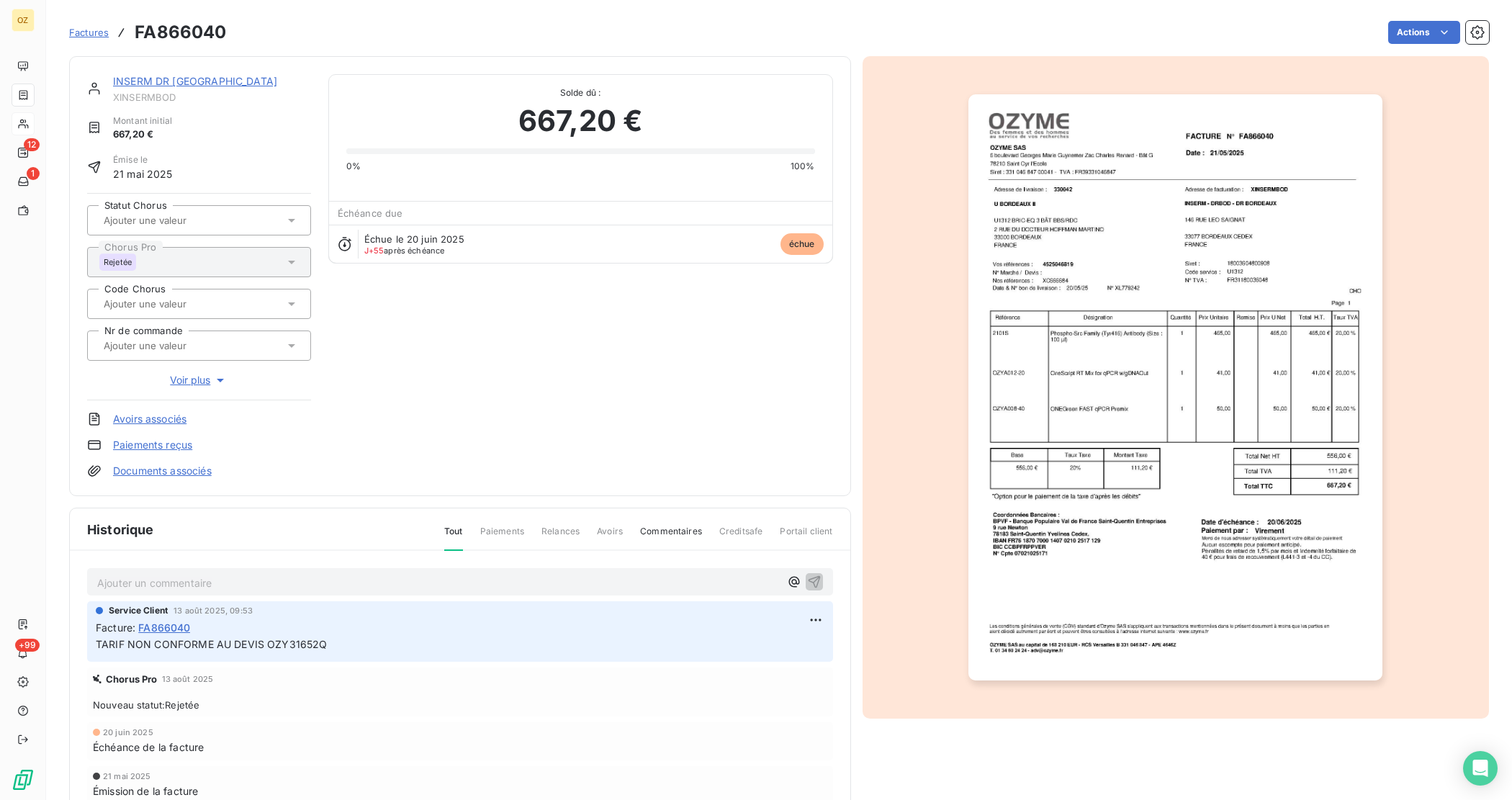
click at [293, 646] on span "TARIF NON CONFORME AU DEVIS OZY31652Q" at bounding box center [211, 643] width 231 height 12
copy span "OZY31652Q"
click at [310, 650] on span "TARIF NON CONFORME AU DEVIS OZY31652Q" at bounding box center [211, 643] width 231 height 12
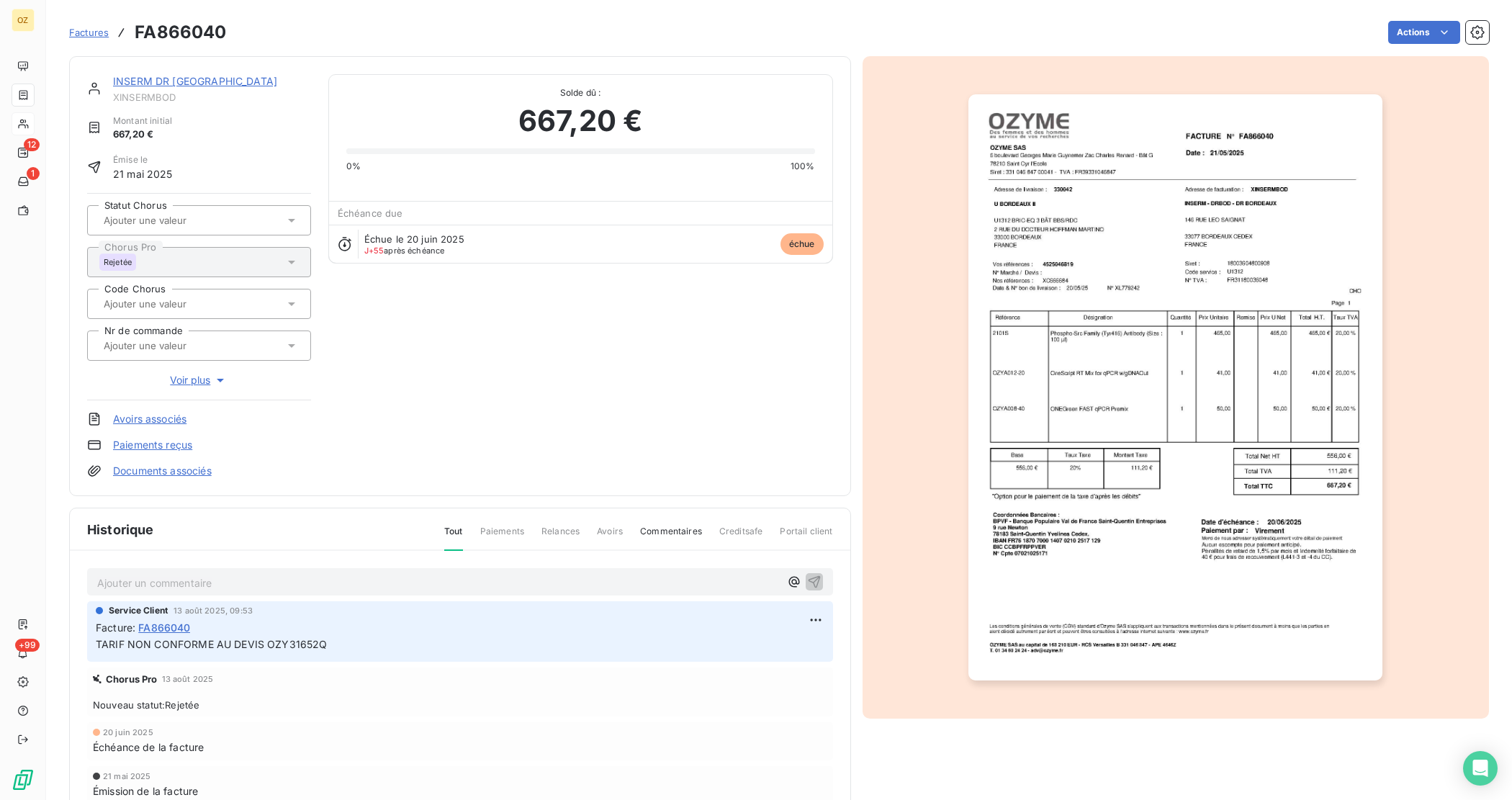
click at [162, 651] on p "TARIF NON CONFORME AU DEVIS OZY31652Q" at bounding box center [459, 644] width 728 height 16
click at [1207, 459] on img "button" at bounding box center [1175, 386] width 414 height 586
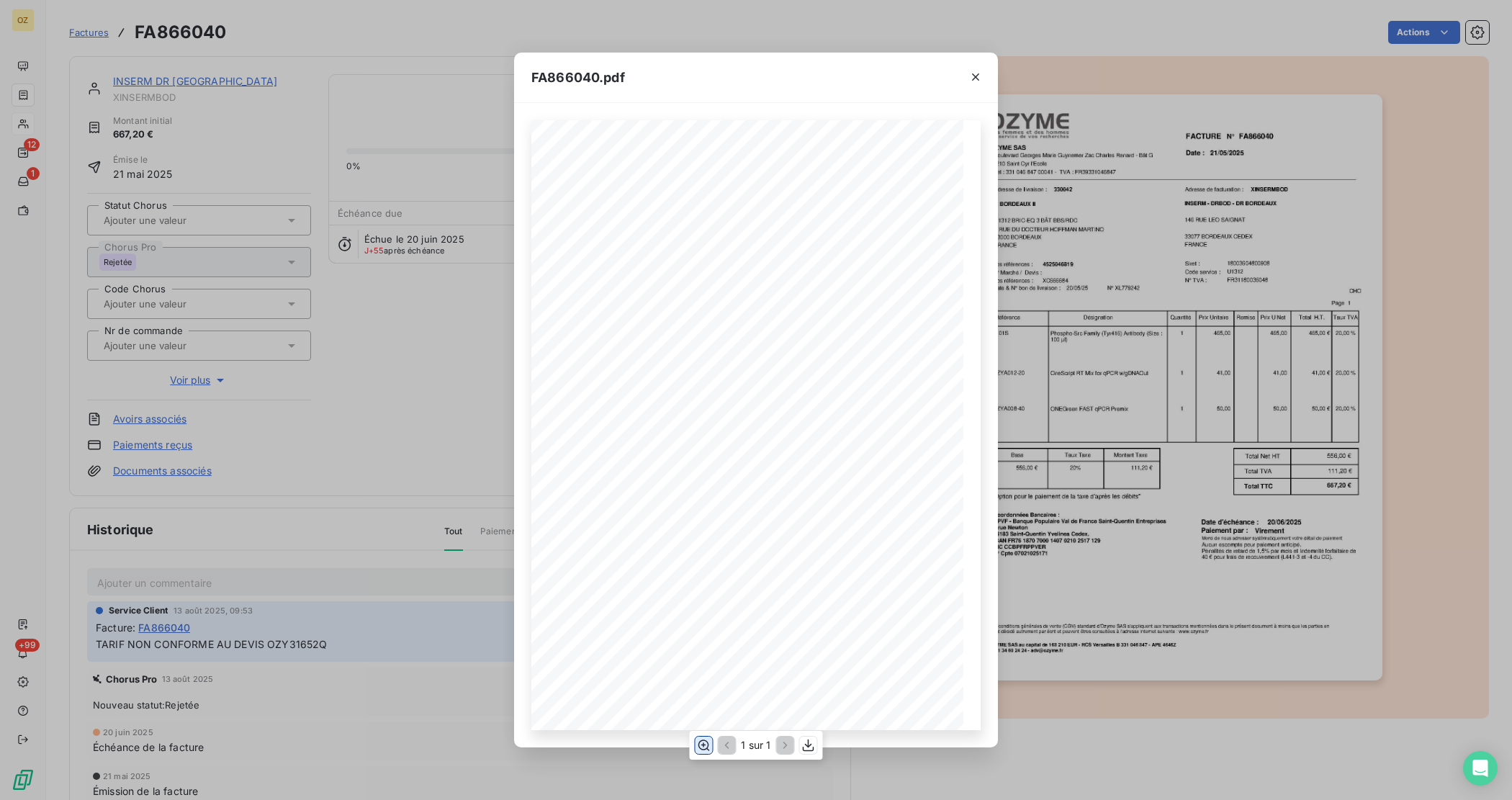
click at [711, 749] on button "button" at bounding box center [703, 744] width 17 height 17
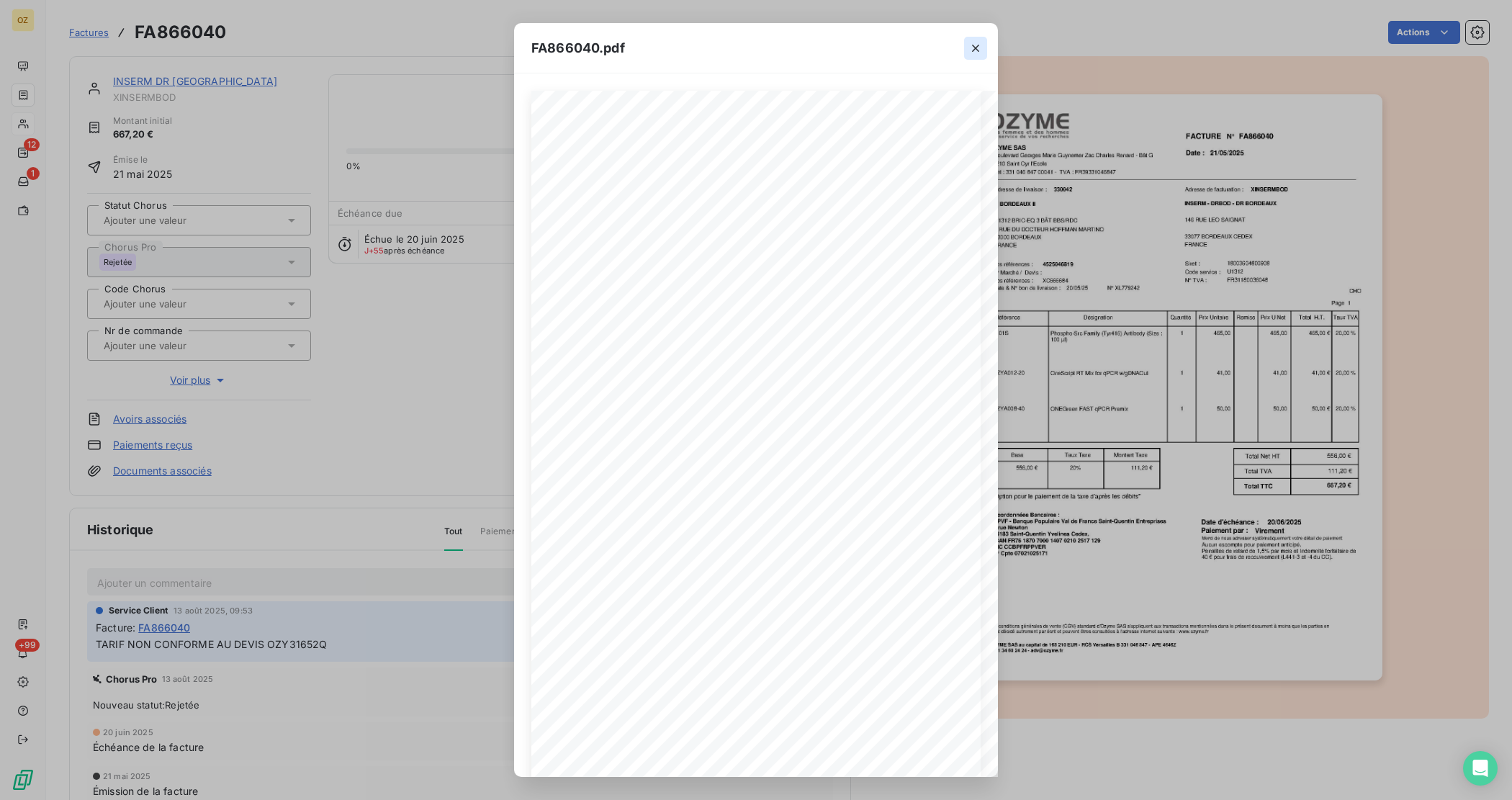
click at [966, 46] on button "button" at bounding box center [975, 47] width 23 height 23
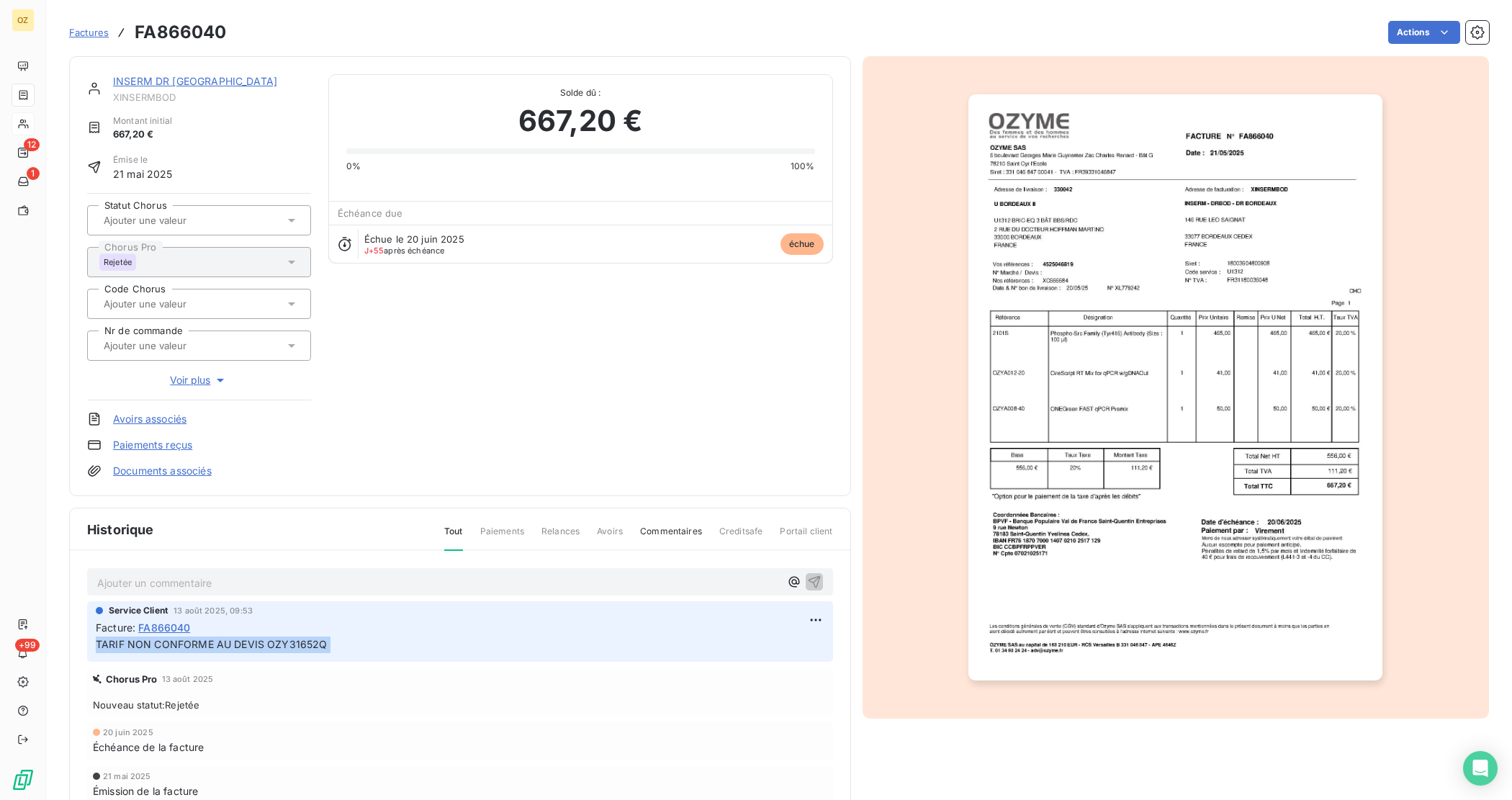
click at [303, 648] on span "TARIF NON CONFORME AU DEVIS OZY31652Q" at bounding box center [211, 643] width 231 height 12
click at [304, 589] on p "Ajouter un commentaire ﻿" at bounding box center [438, 583] width 683 height 18
click at [256, 595] on div "Avoir Service Client 13 août 2025, 09:53 Facture : FA866040 TARIF NON CONFORME …" at bounding box center [460, 705] width 780 height 310
click at [252, 588] on p "Avoir" at bounding box center [438, 582] width 683 height 16
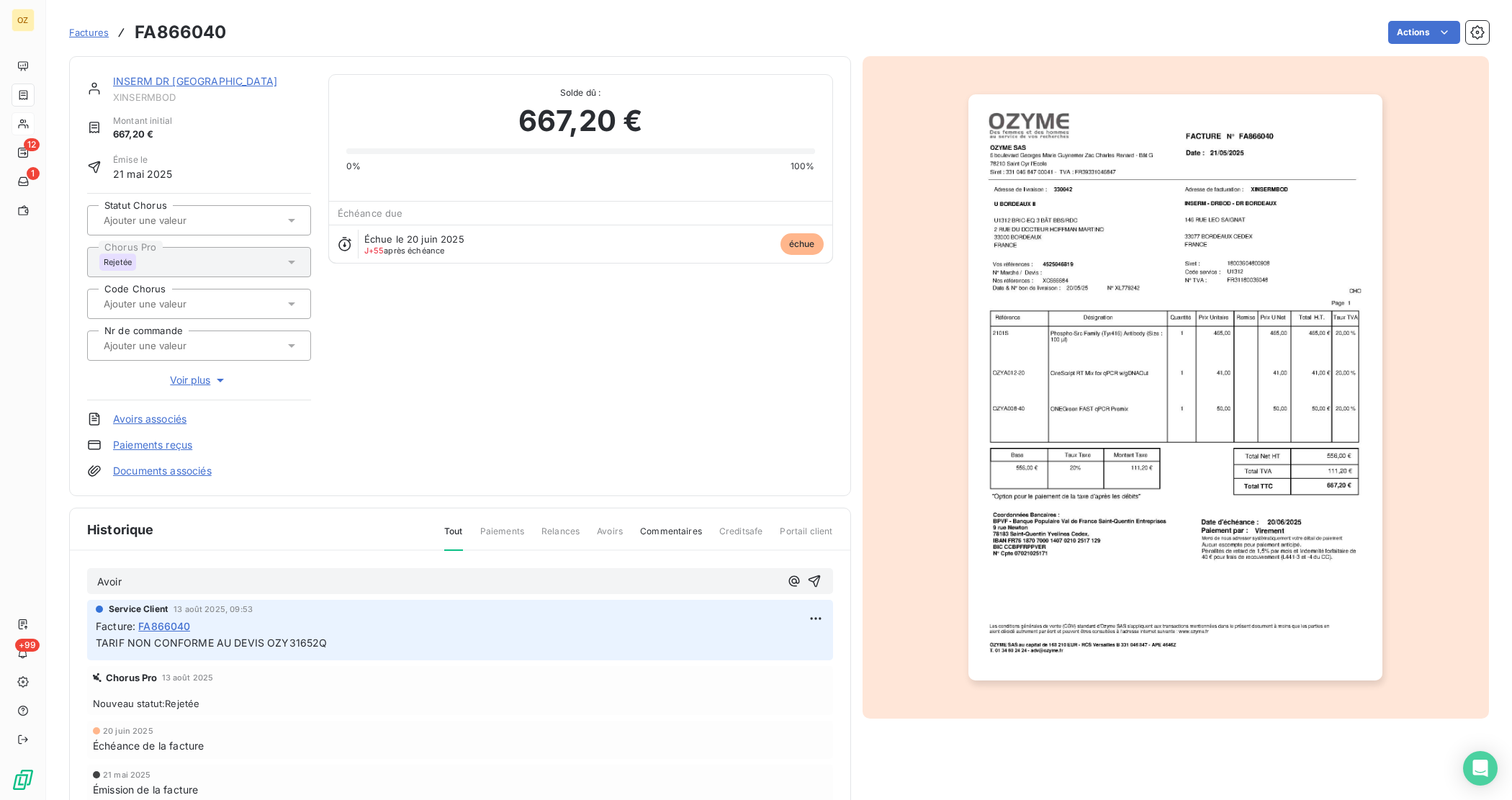
click at [114, 585] on span "Avoir" at bounding box center [109, 580] width 25 height 12
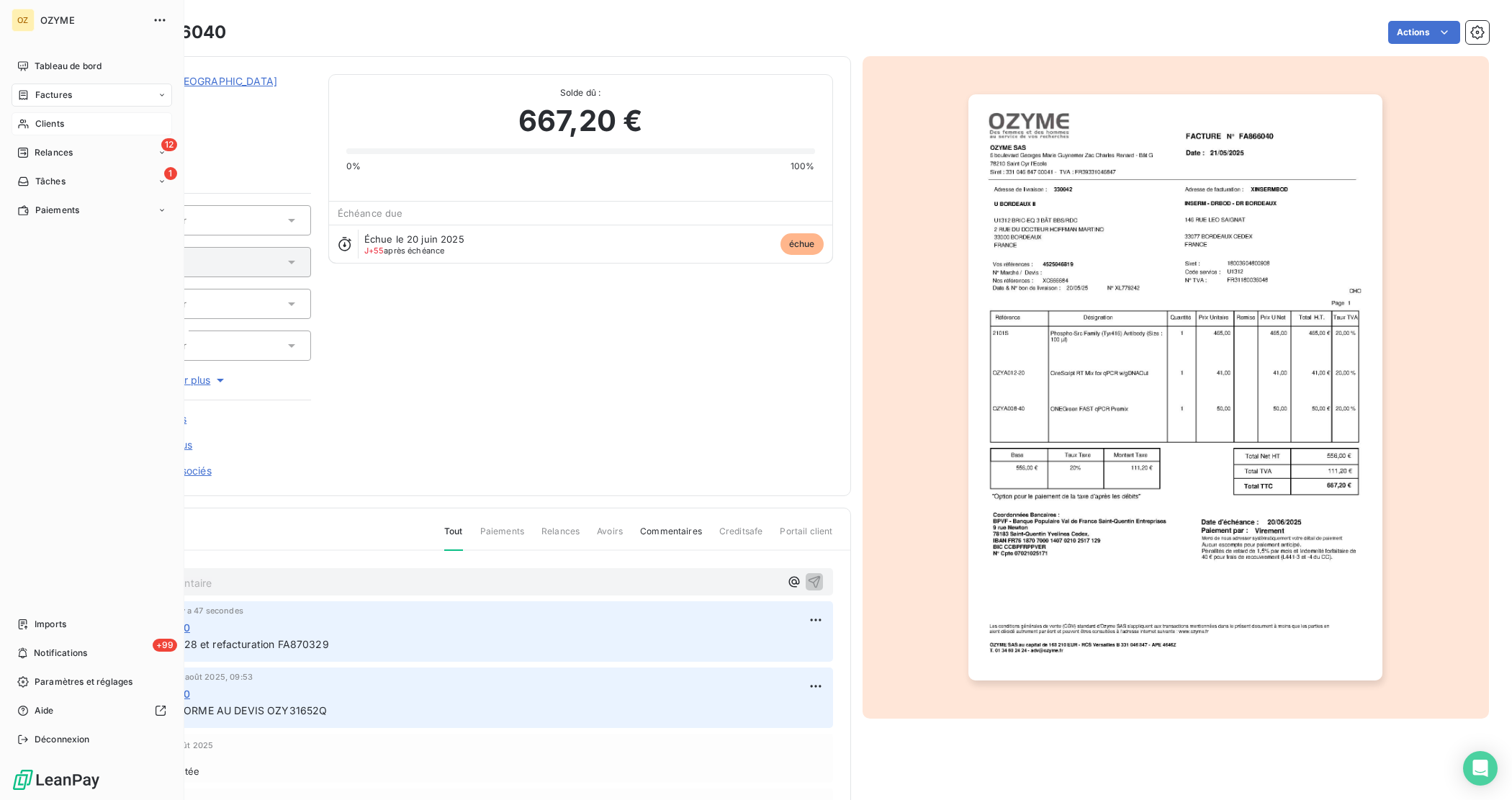
click at [39, 95] on span "Factures" at bounding box center [54, 95] width 36 height 13
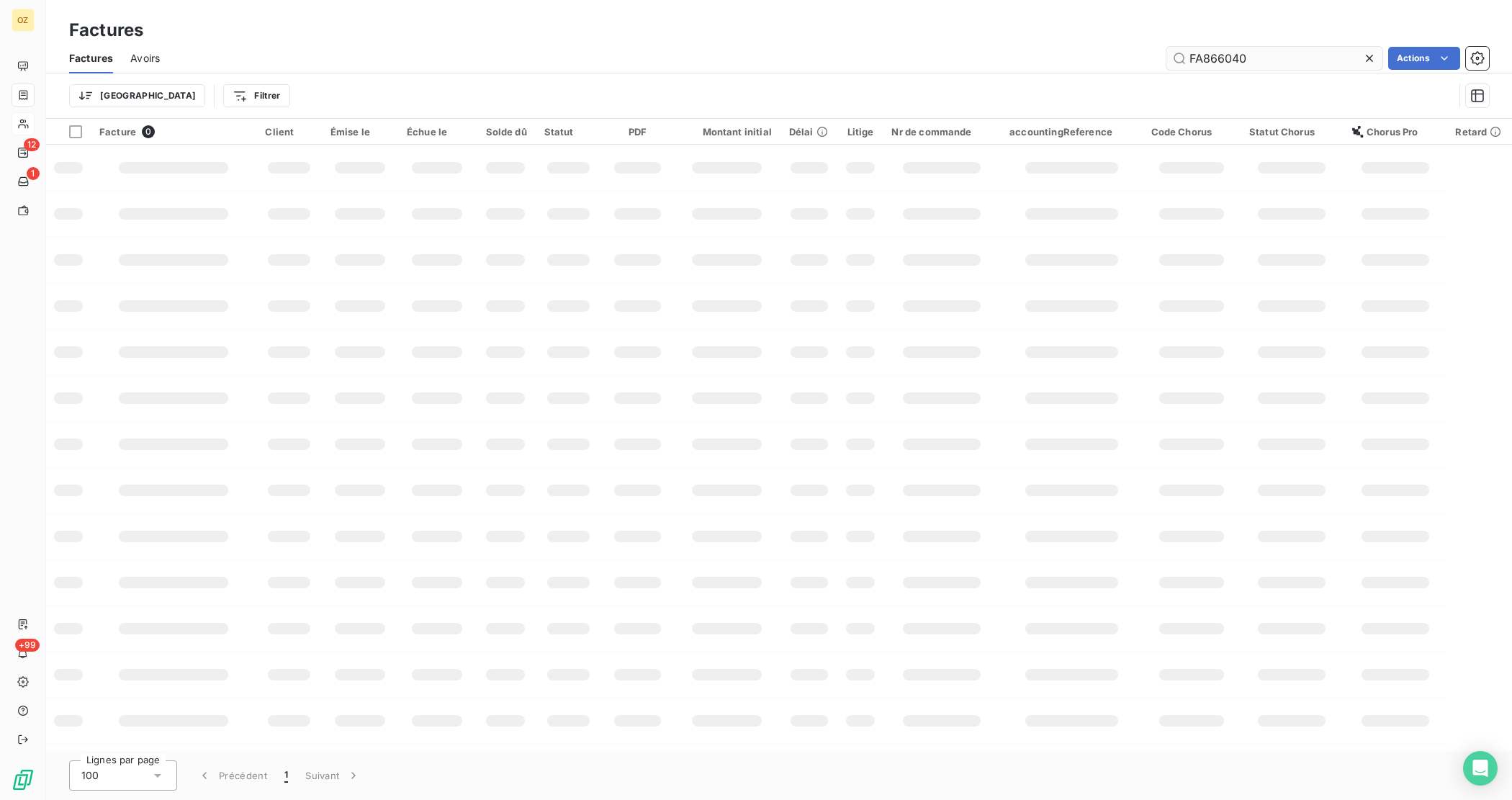
click at [1244, 60] on input "FA866040" at bounding box center [1274, 57] width 216 height 23
type input "FA868776"
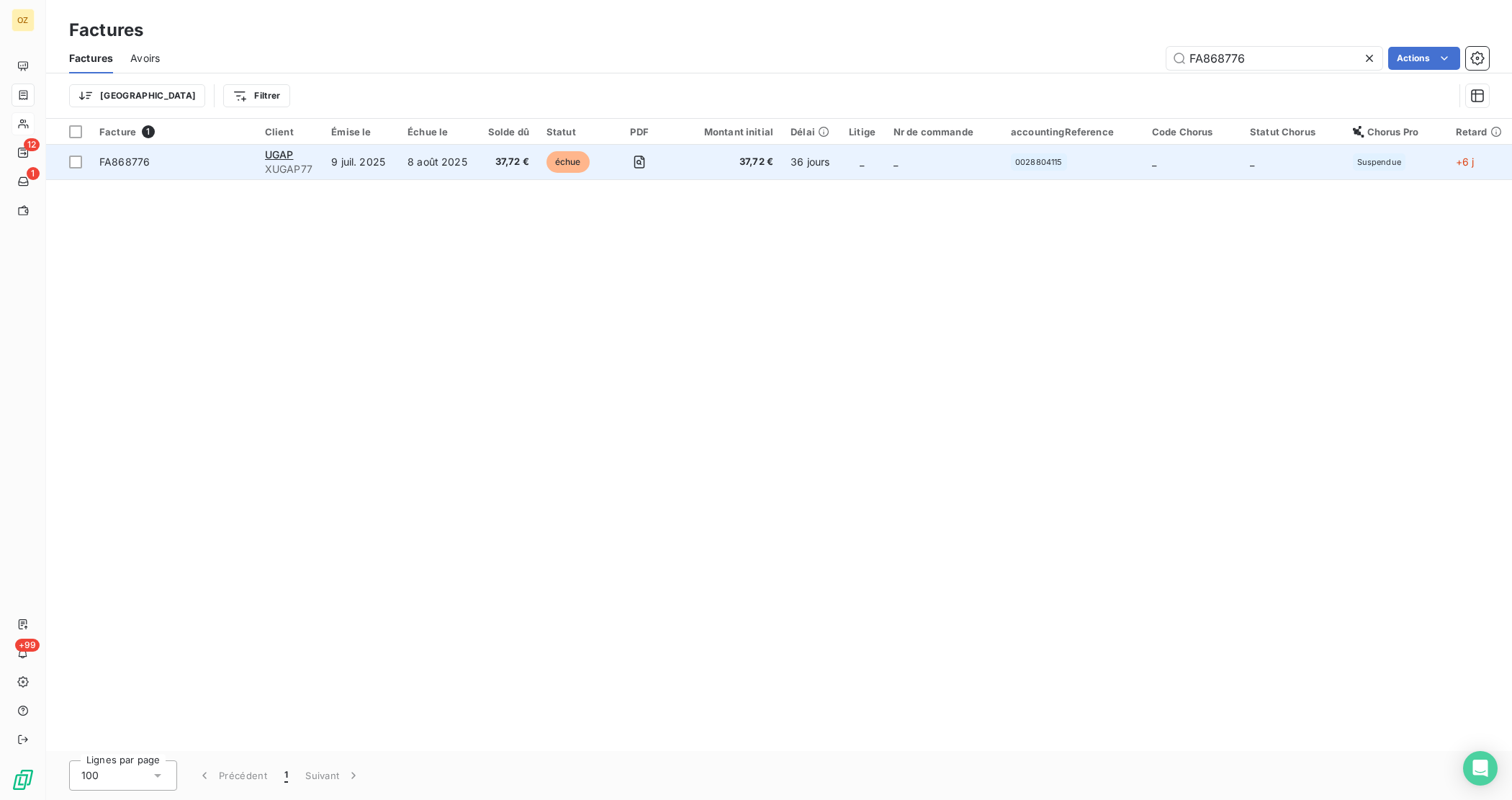
click at [310, 168] on span "XUGAP77" at bounding box center [290, 169] width 49 height 15
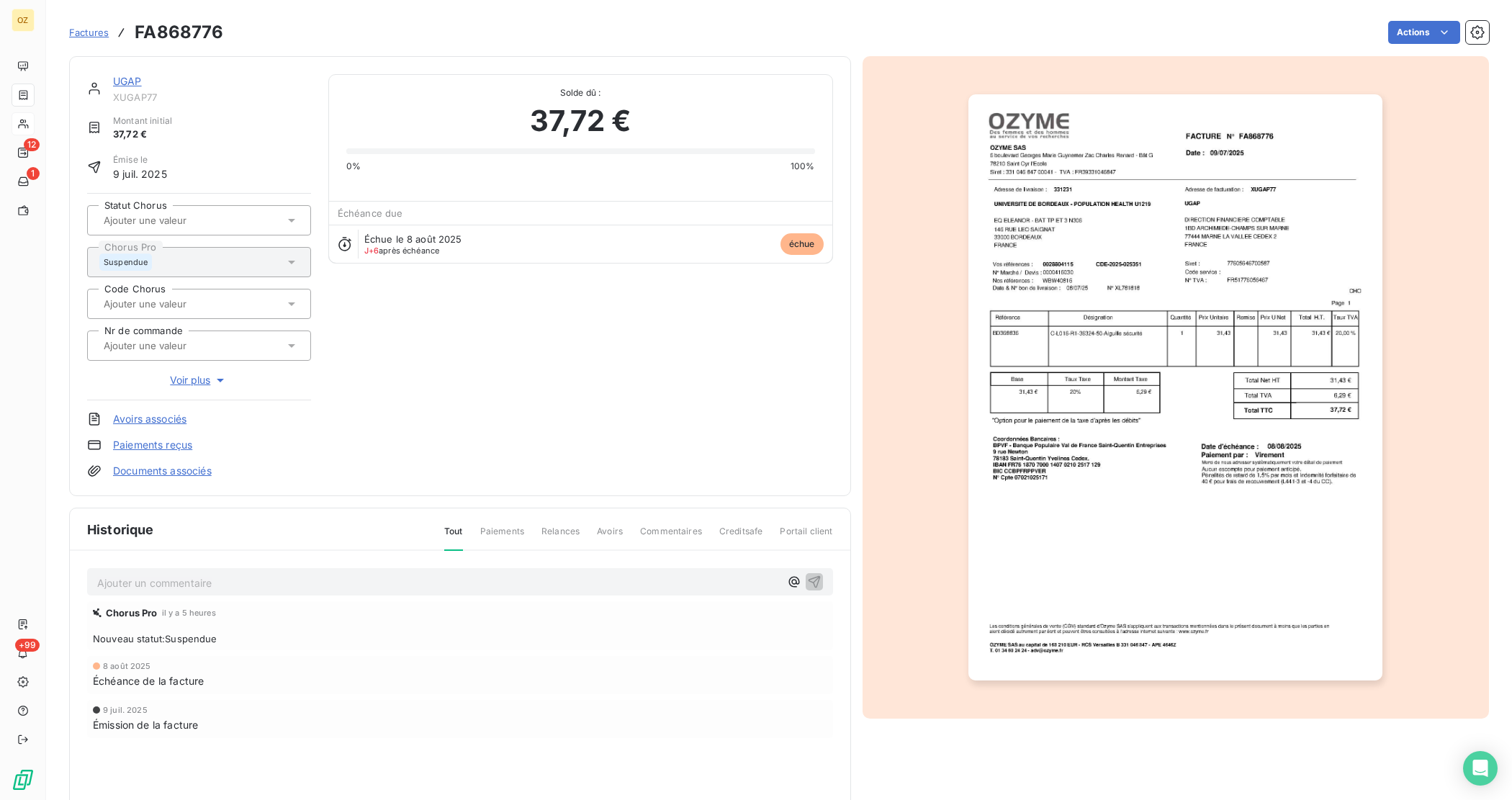
click at [250, 583] on p "Ajouter un commentaire ﻿" at bounding box center [438, 583] width 683 height 18
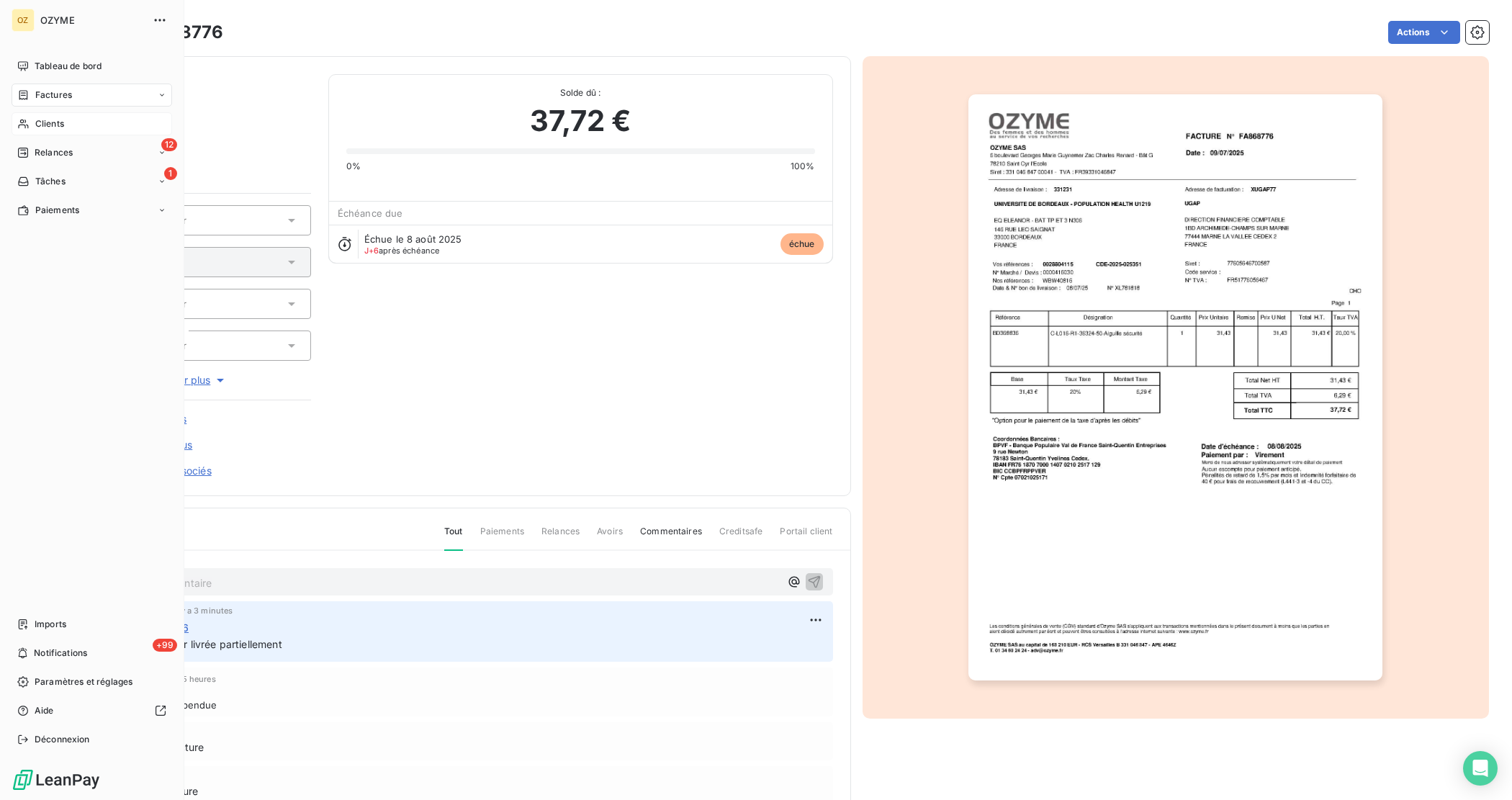
click at [67, 114] on div "Clients" at bounding box center [92, 123] width 160 height 23
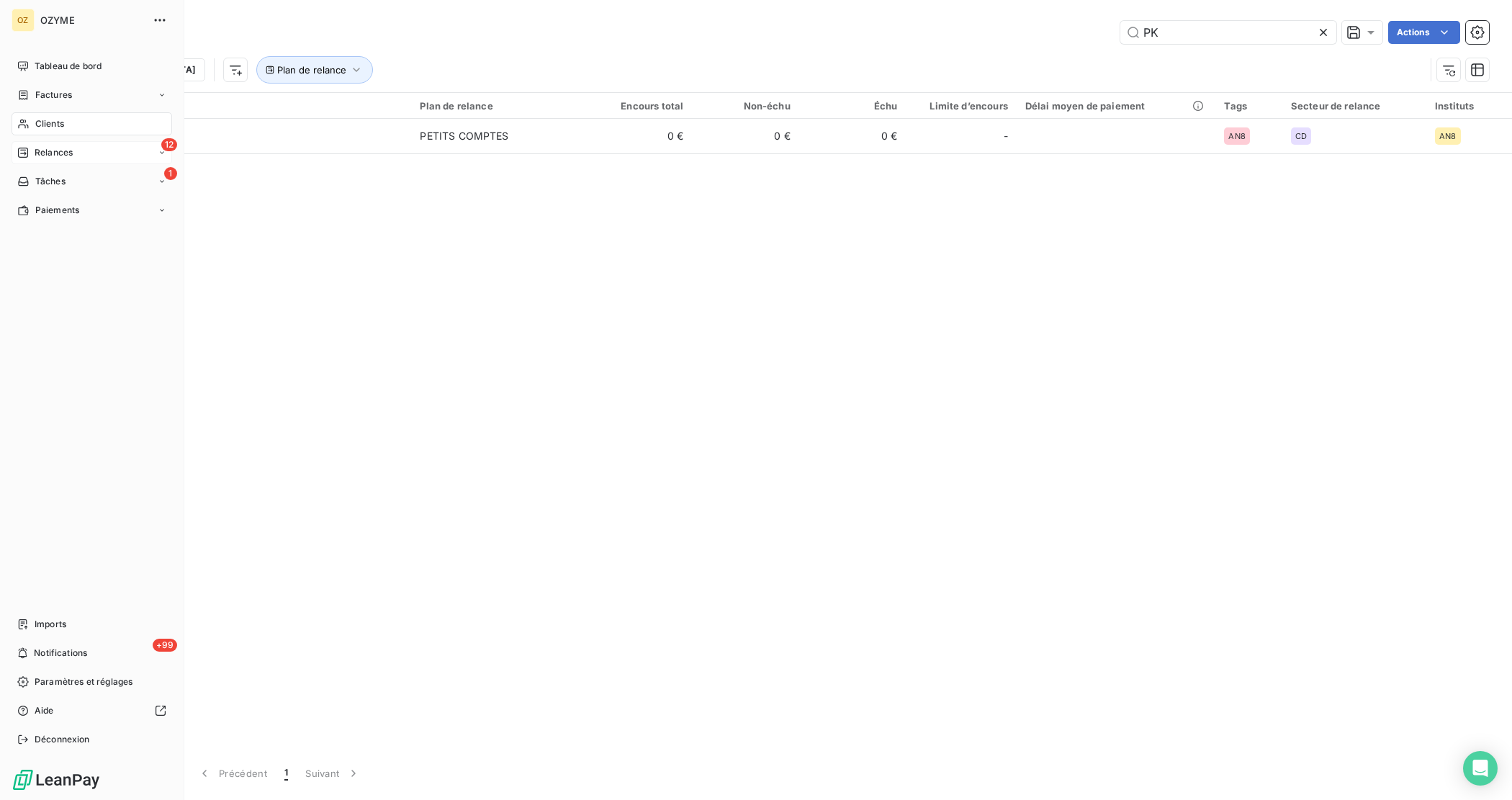
click at [24, 149] on icon at bounding box center [23, 152] width 10 height 10
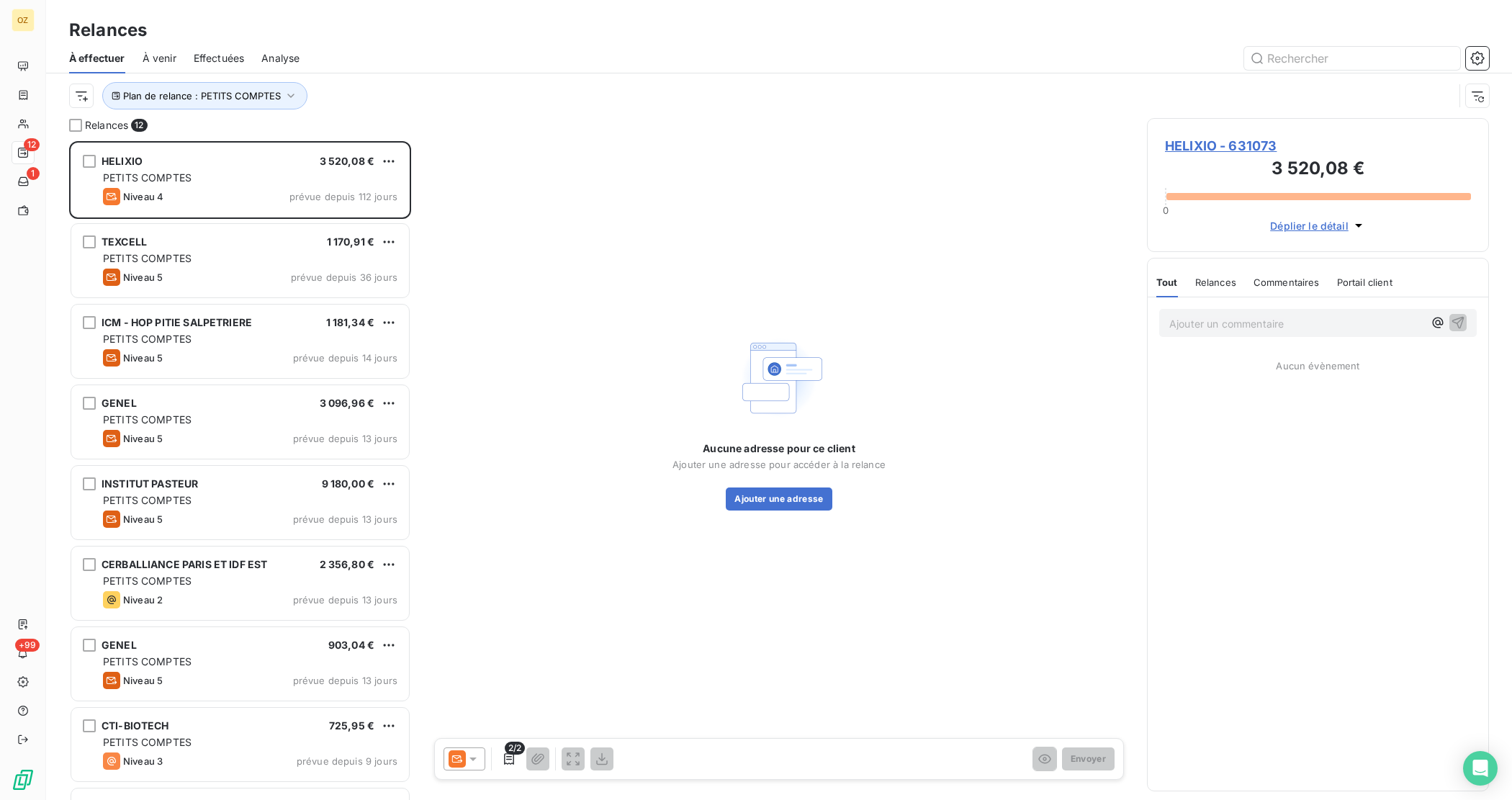
scroll to position [645, 328]
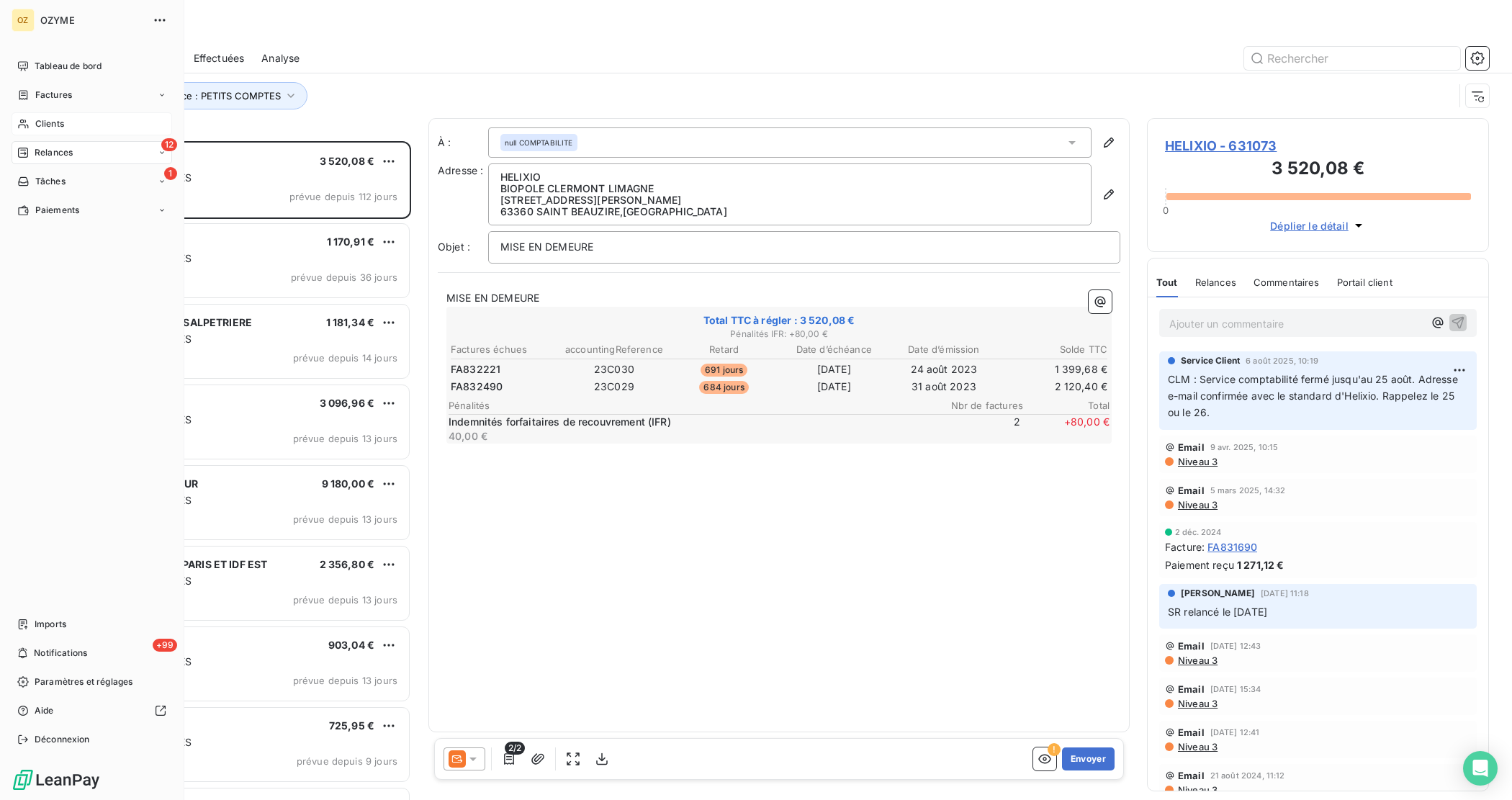
click at [33, 113] on div "Clients" at bounding box center [92, 123] width 160 height 23
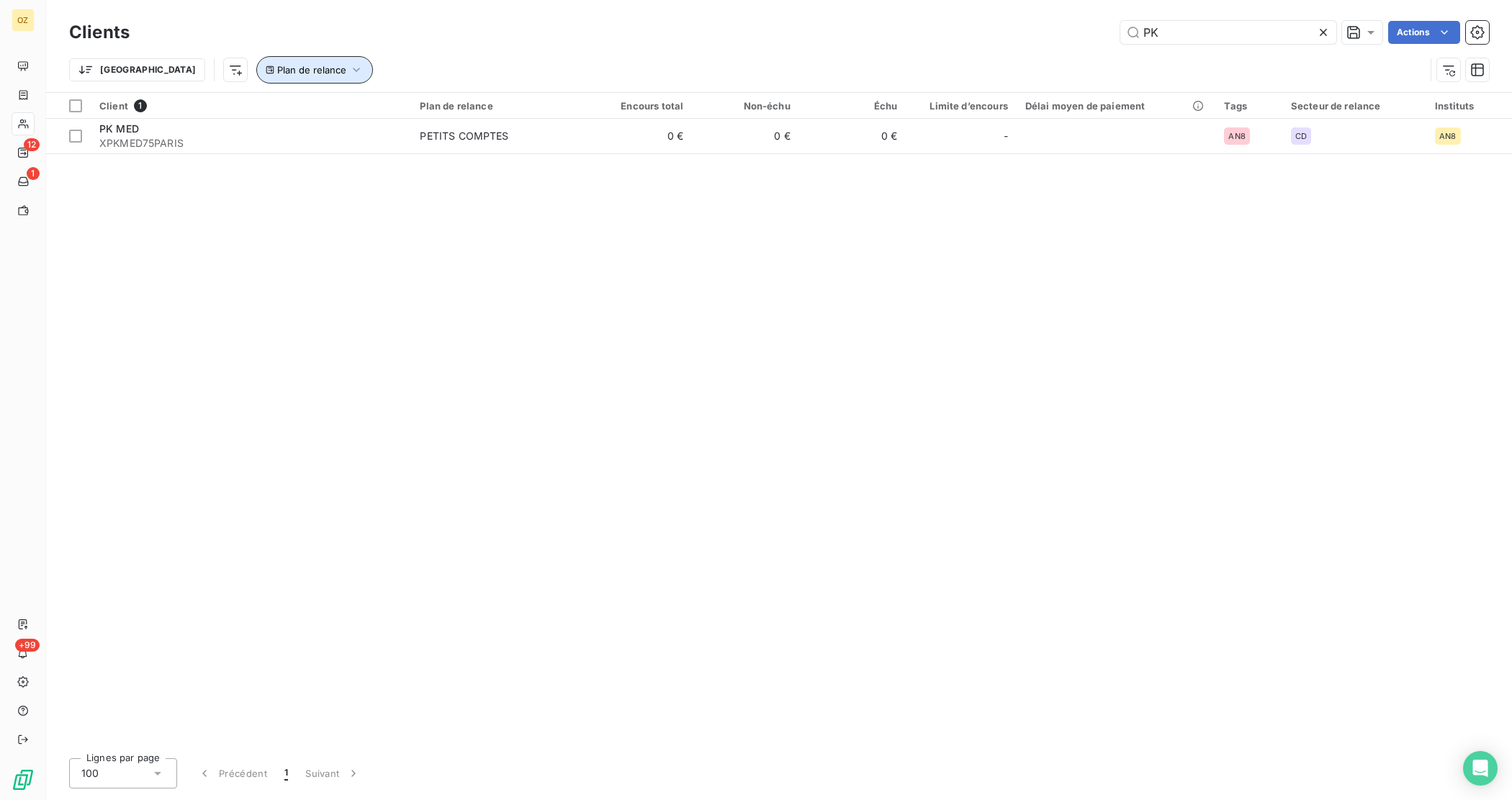
click at [277, 67] on span "Plan de relance" at bounding box center [312, 69] width 69 height 12
click at [1326, 33] on icon at bounding box center [1323, 33] width 15 height 15
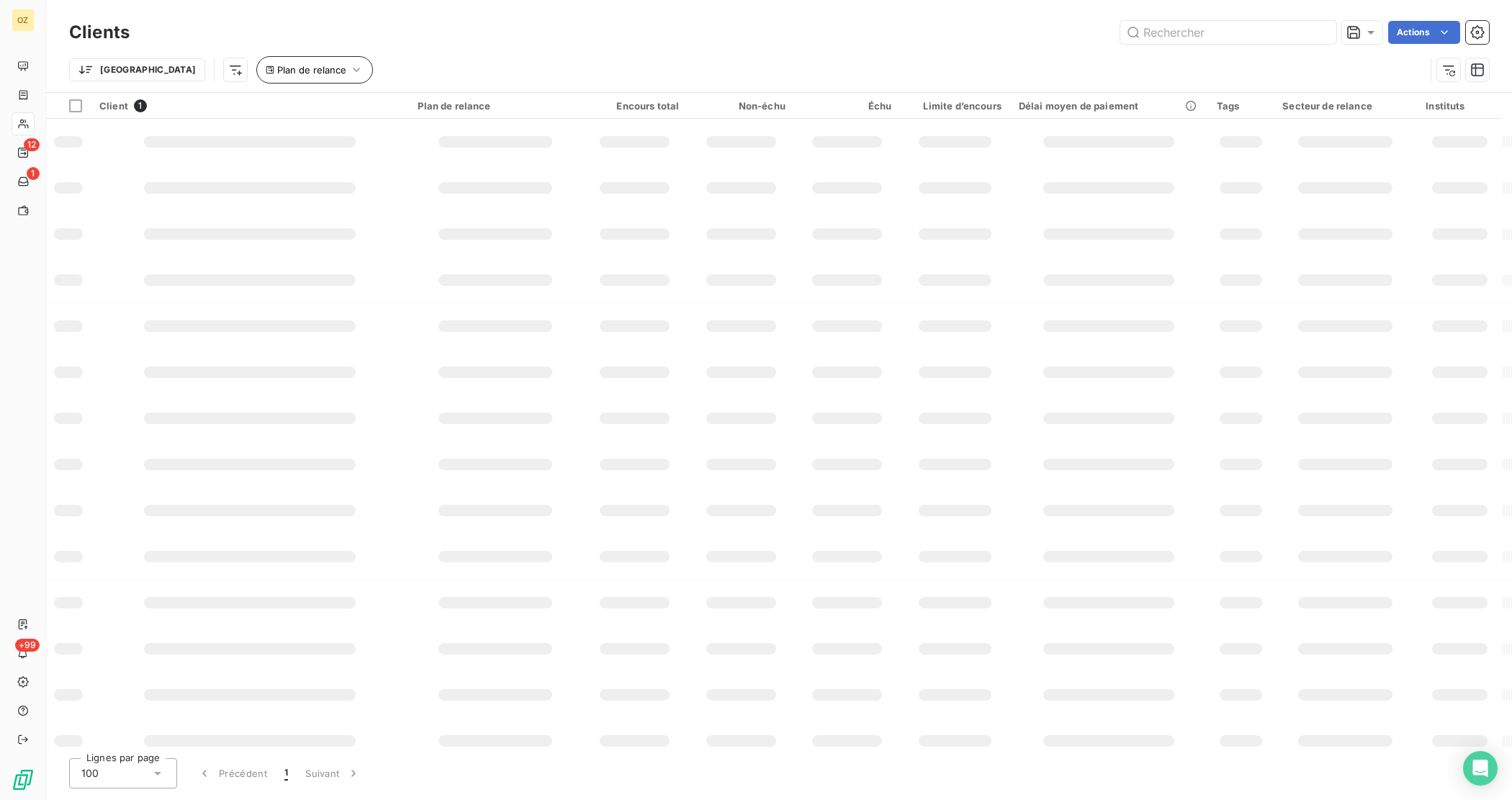
click at [277, 67] on span "Plan de relance" at bounding box center [312, 69] width 69 height 12
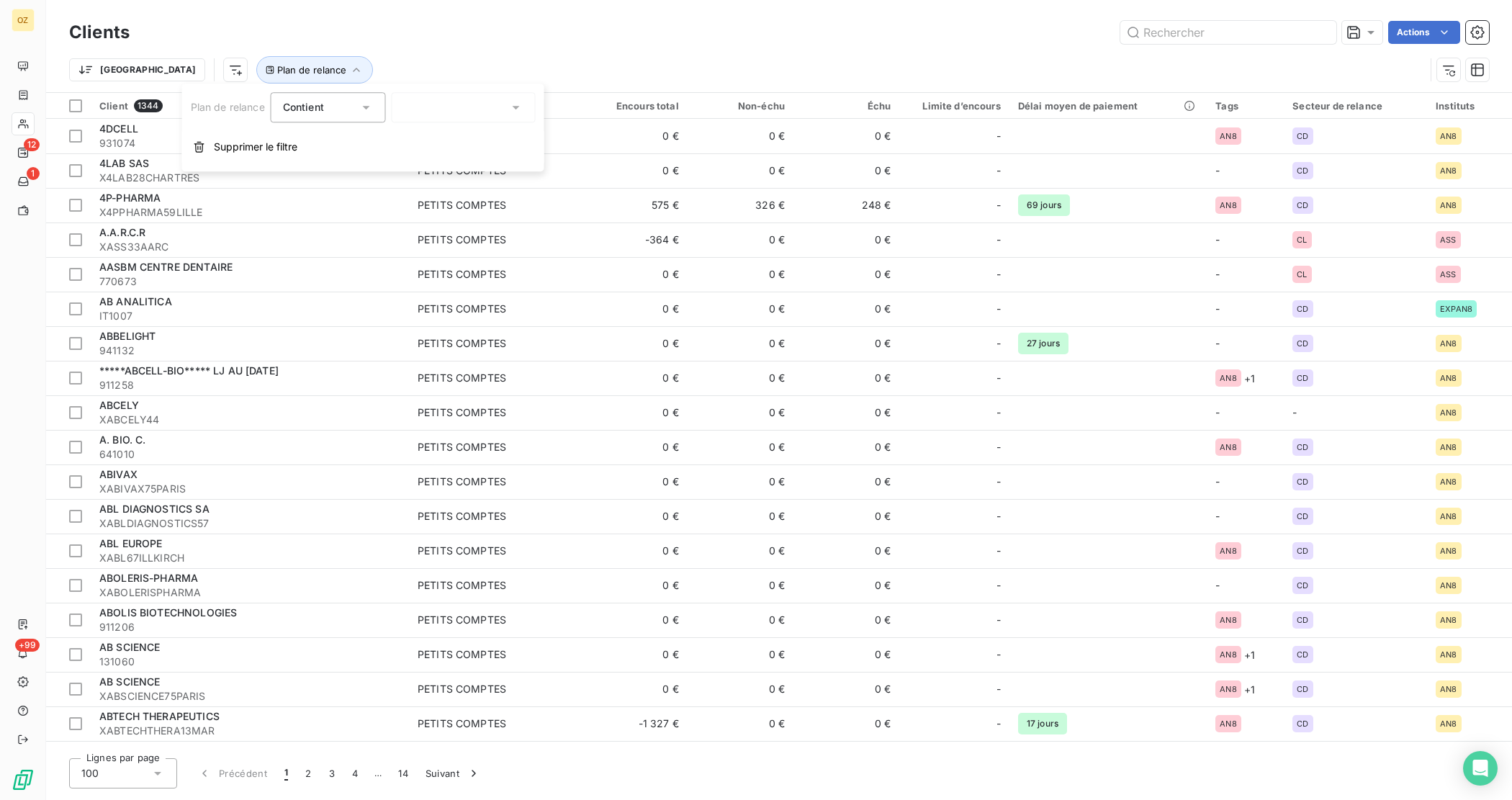
click at [485, 107] on div at bounding box center [464, 107] width 144 height 30
click at [430, 99] on div at bounding box center [464, 107] width 144 height 30
click at [437, 133] on span "Client a affecter à un plan de relance" at bounding box center [508, 138] width 178 height 15
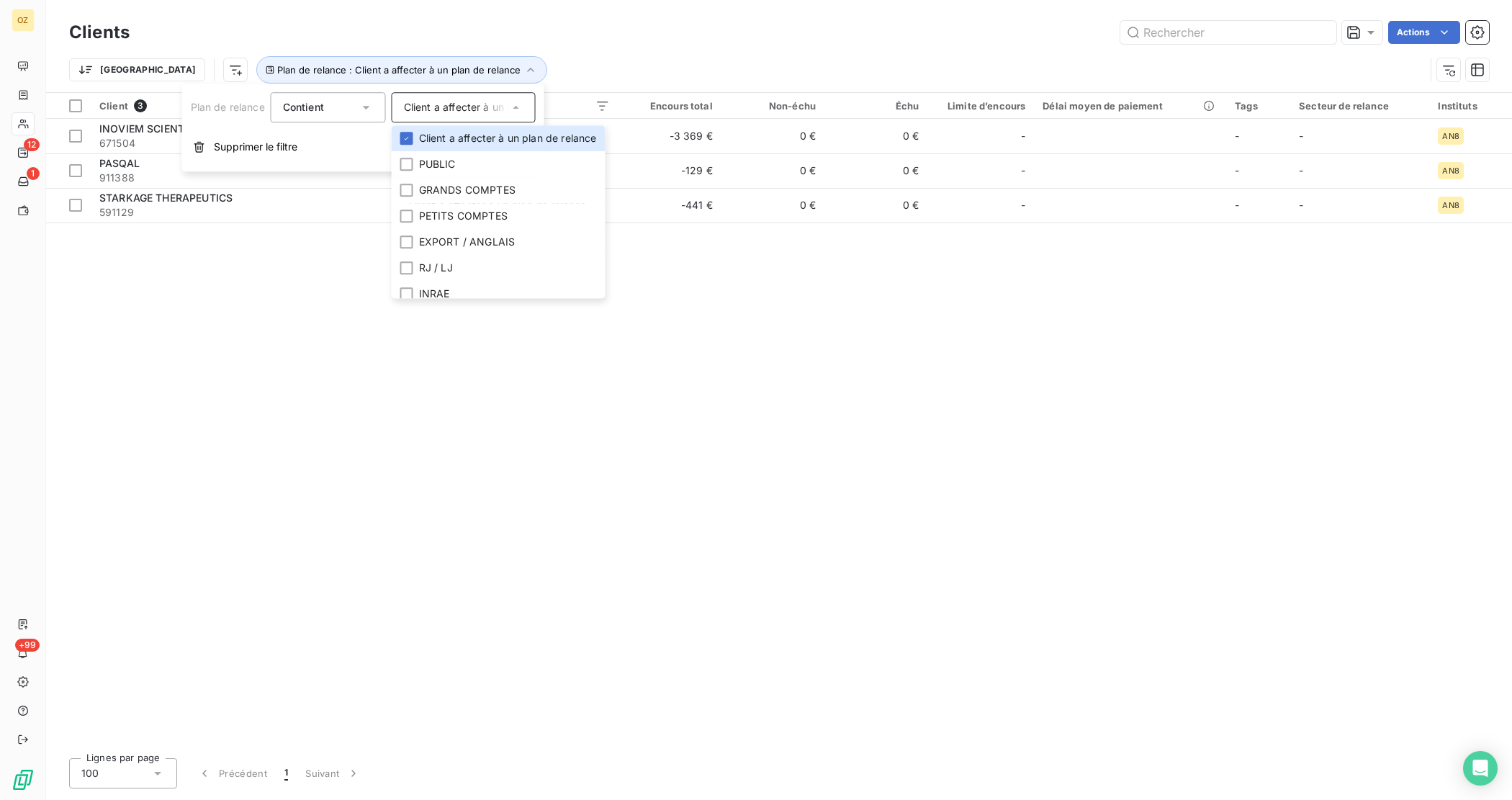
click at [275, 321] on div "Client 3 Plan de relance Encours total Non-échu Échu Limite d’encours Délai moy…" at bounding box center [779, 419] width 1466 height 653
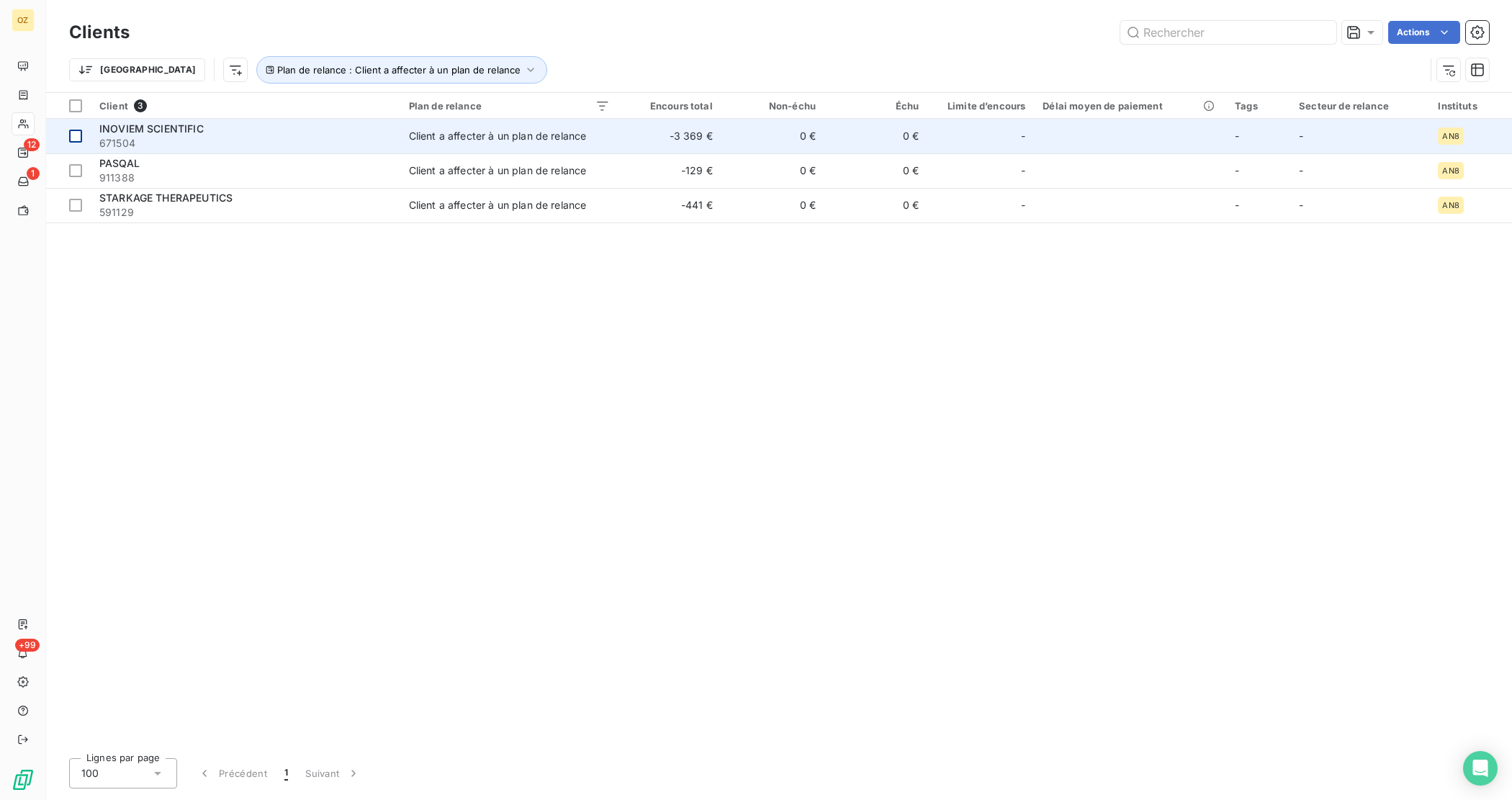
click at [69, 141] on div at bounding box center [76, 136] width 13 height 13
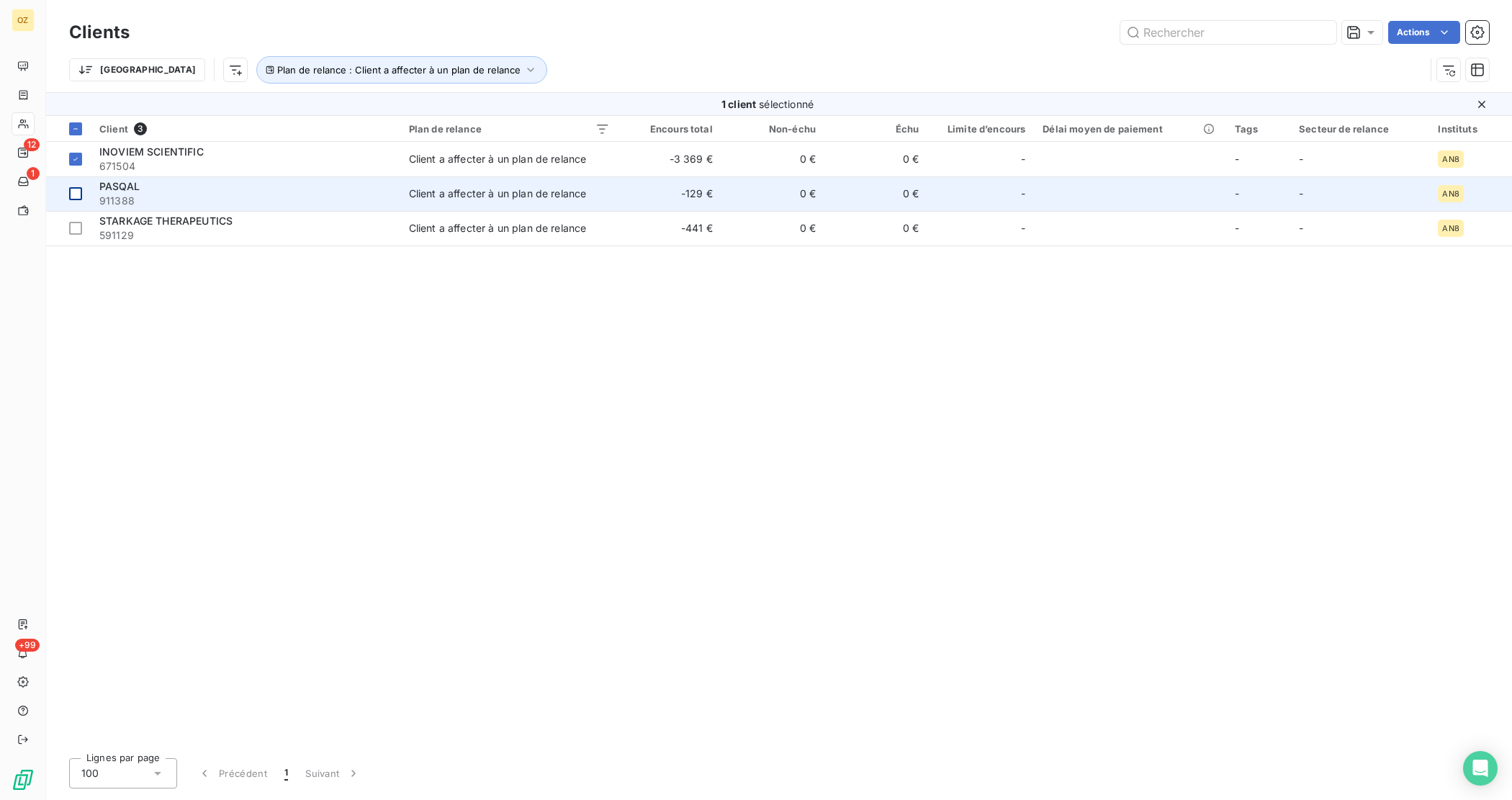
click at [74, 184] on td at bounding box center [68, 194] width 45 height 35
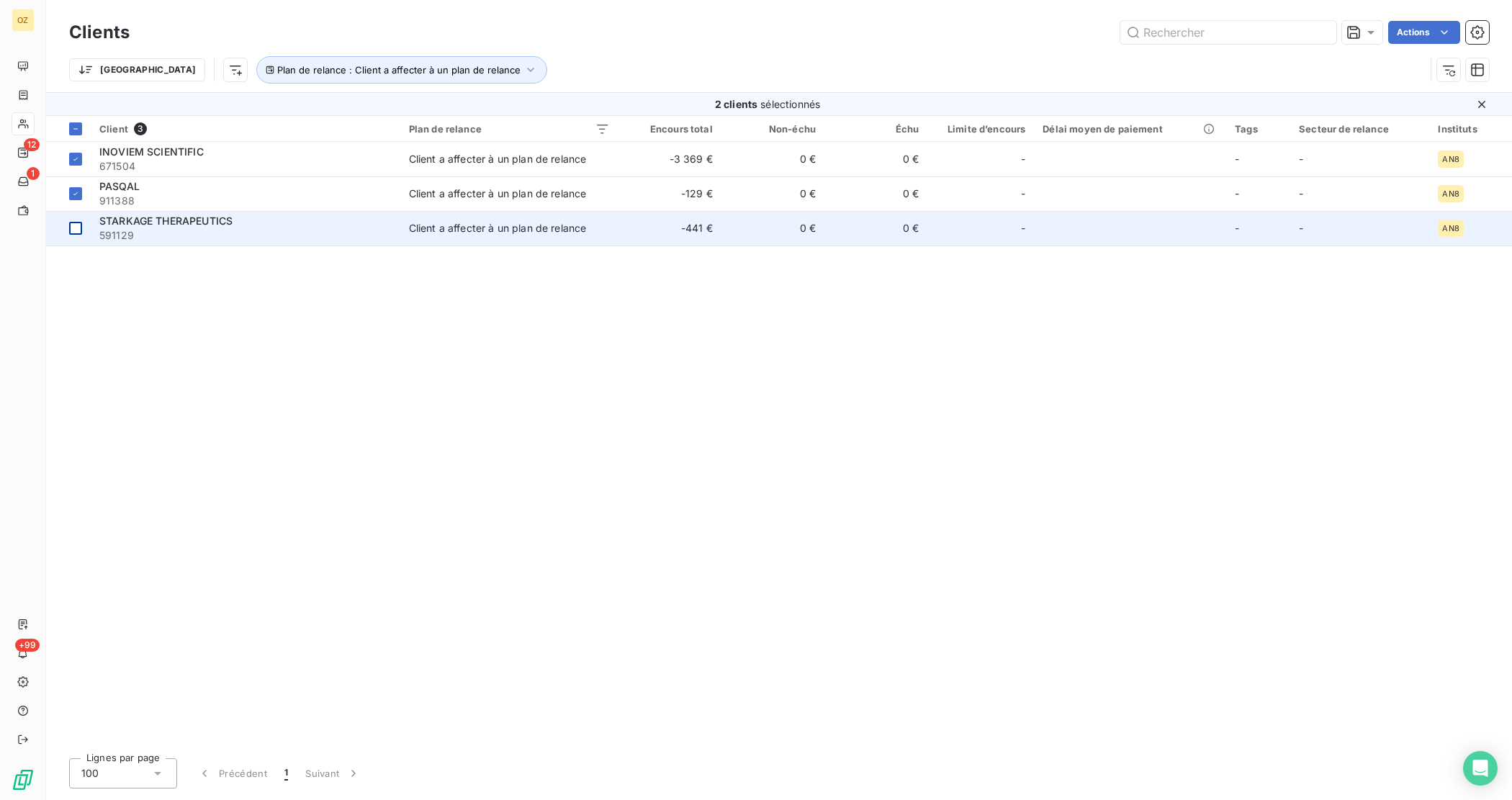
click at [77, 221] on div at bounding box center [76, 228] width 13 height 13
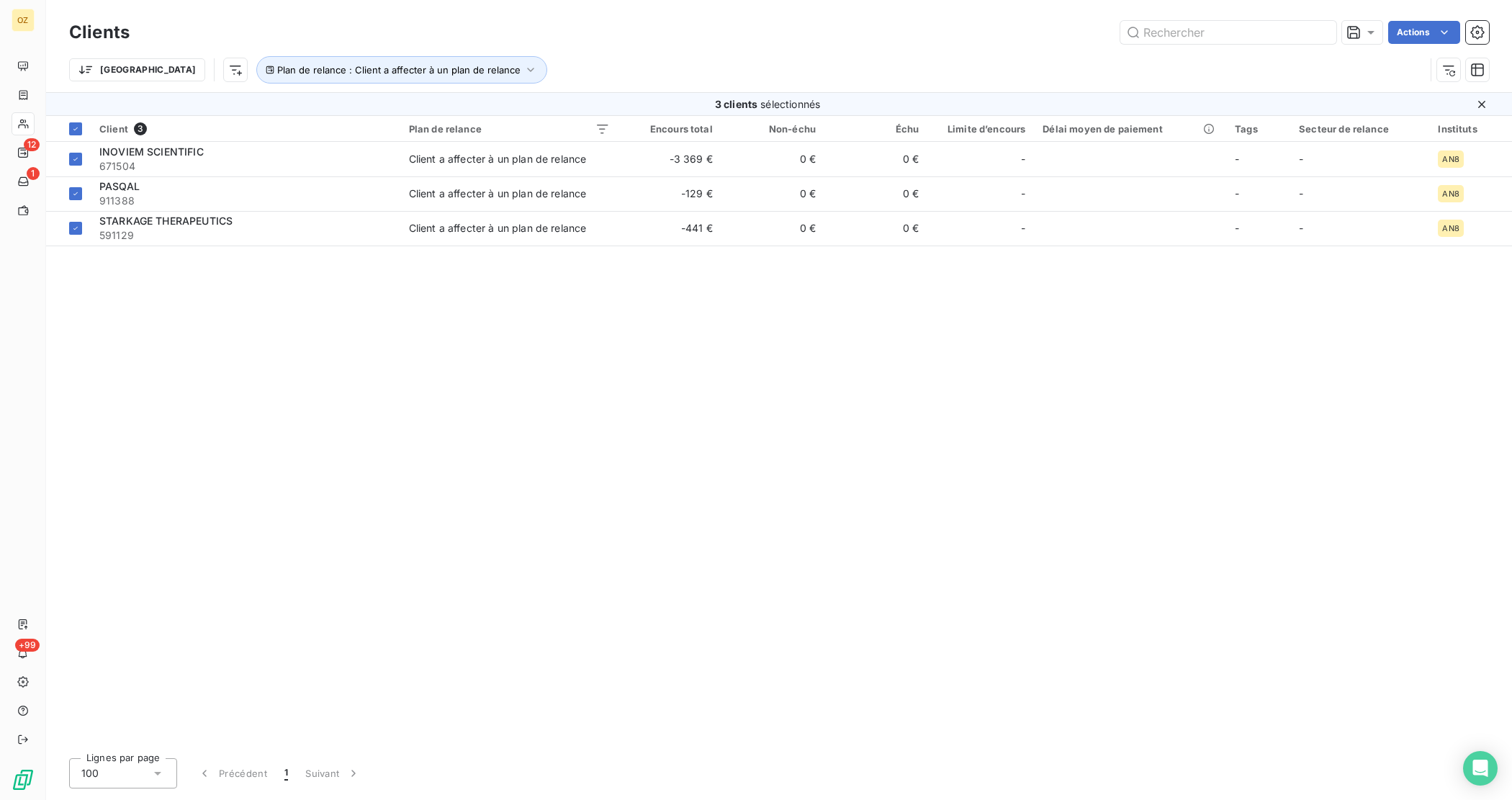
click at [1485, 46] on div "Clients Actions Trier Plan de relance : Client a affecter à un plan de relance" at bounding box center [779, 55] width 1420 height 75
click at [1480, 37] on icon "button" at bounding box center [1477, 33] width 15 height 15
click at [1402, 34] on html "OZ 12 1 +99 Clients Actions Trier Plan de relance : Client a affecter à un plan…" at bounding box center [756, 400] width 1512 height 800
click at [1410, 66] on div "Modifier le plan de relance (3 clients)" at bounding box center [1346, 64] width 212 height 23
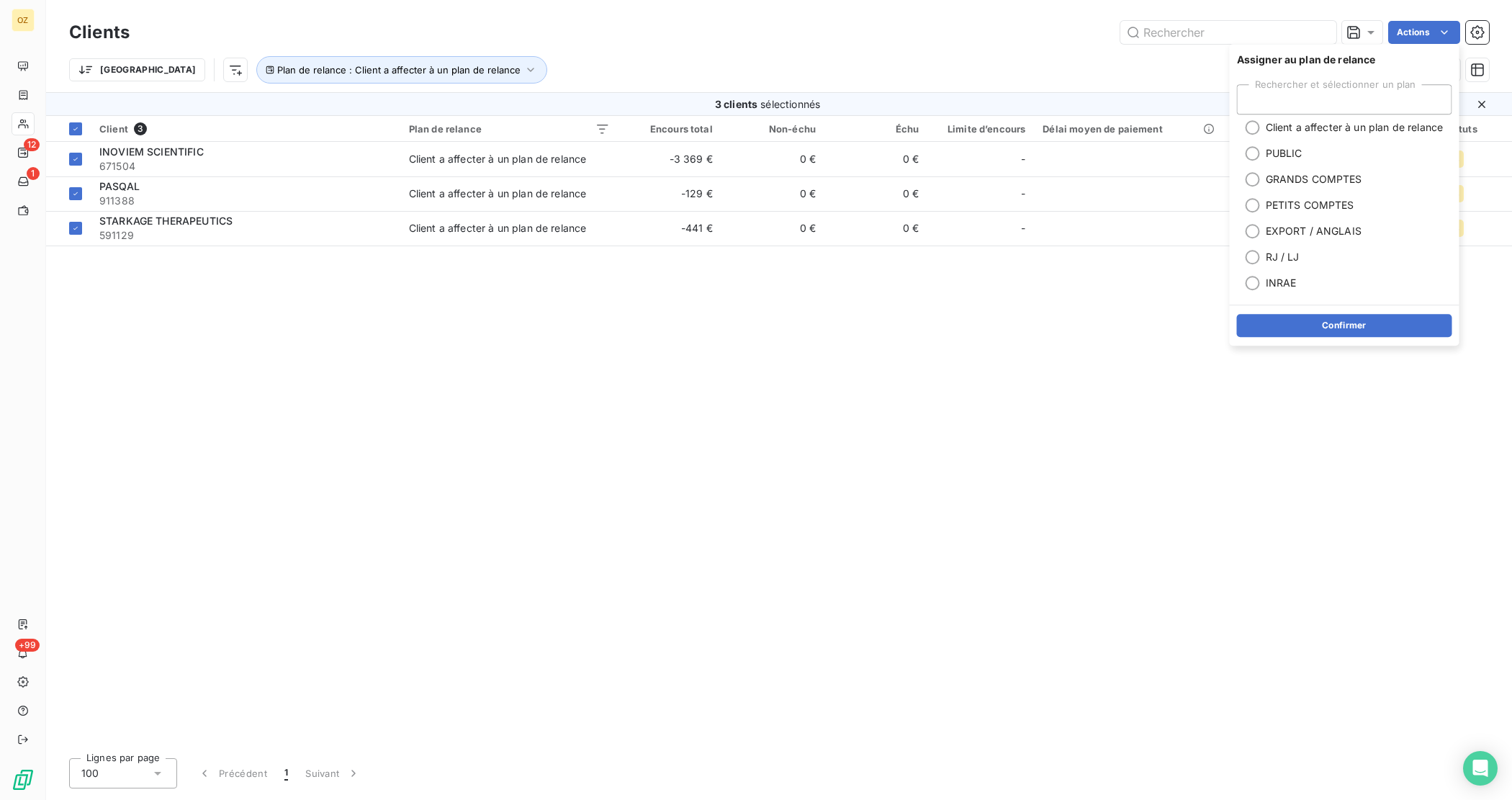
click at [971, 447] on div "Client 3 Plan de relance Encours total Non-échu Échu Limite d’encours Délai moy…" at bounding box center [779, 431] width 1466 height 631
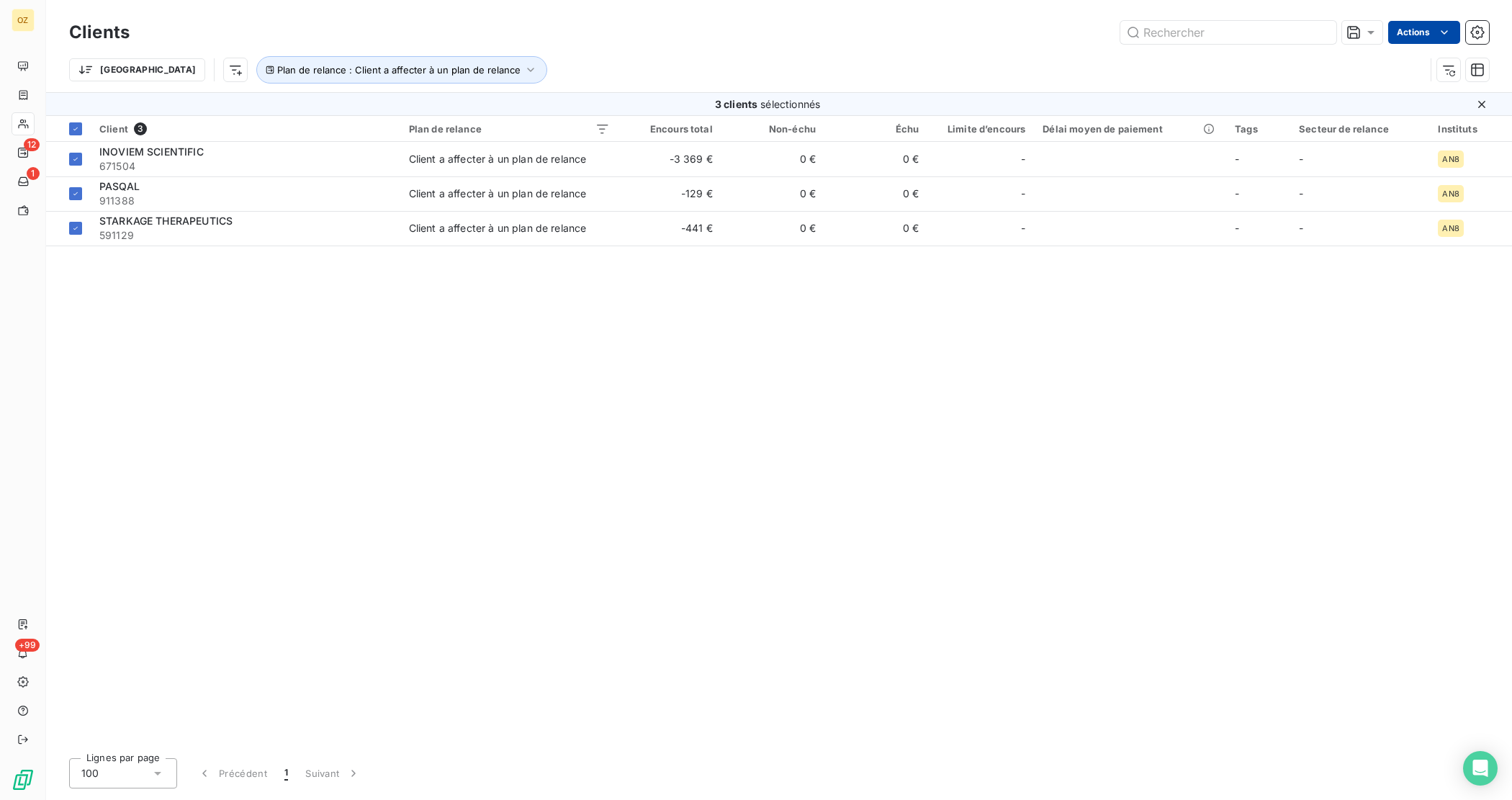
click at [1416, 37] on html "OZ 12 1 +99 Clients Actions Trier Plan de relance : Client a affecter à un plan…" at bounding box center [756, 400] width 1512 height 800
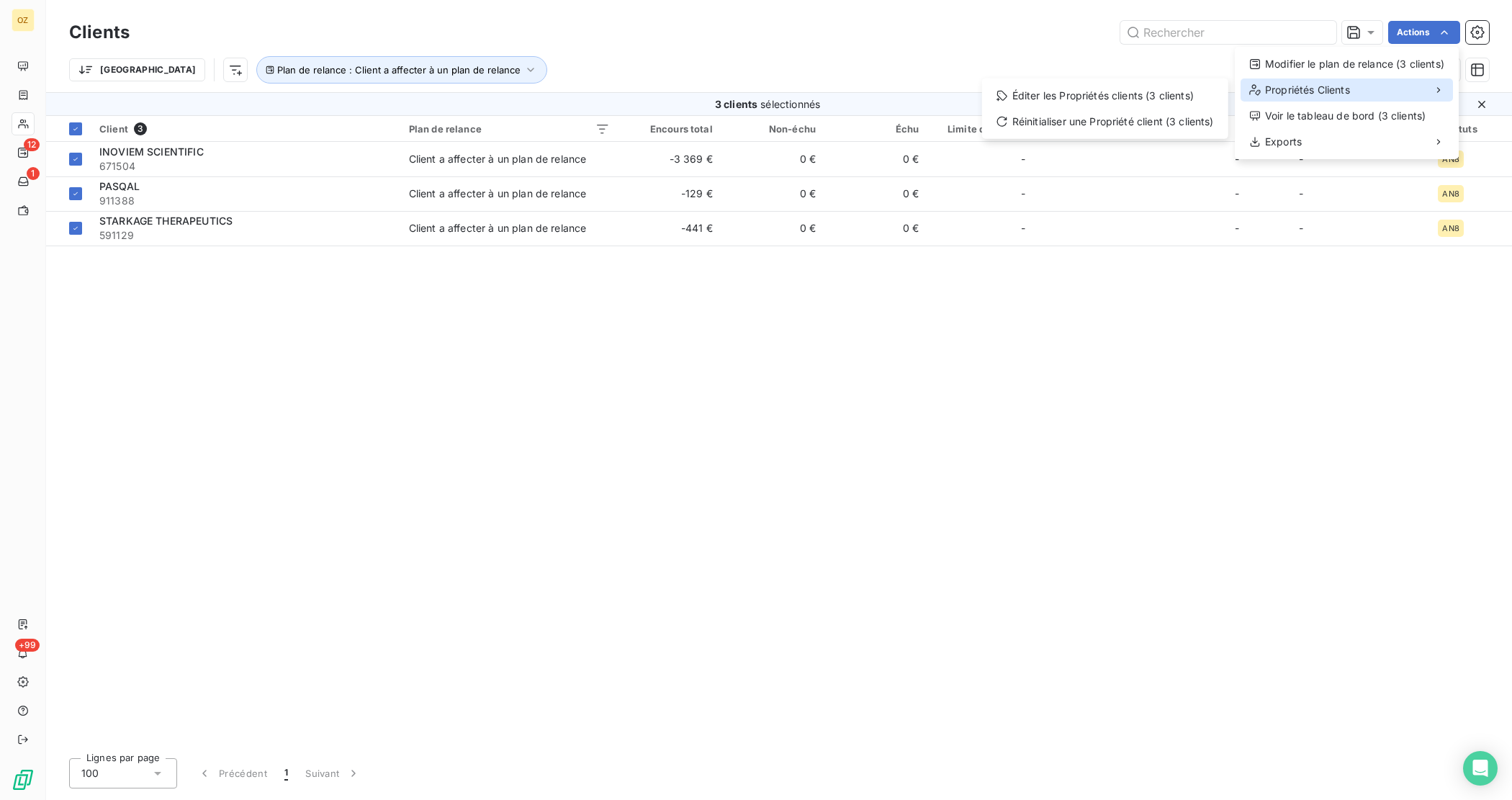
click at [1397, 80] on div "Propriétés Clients" at bounding box center [1346, 89] width 212 height 23
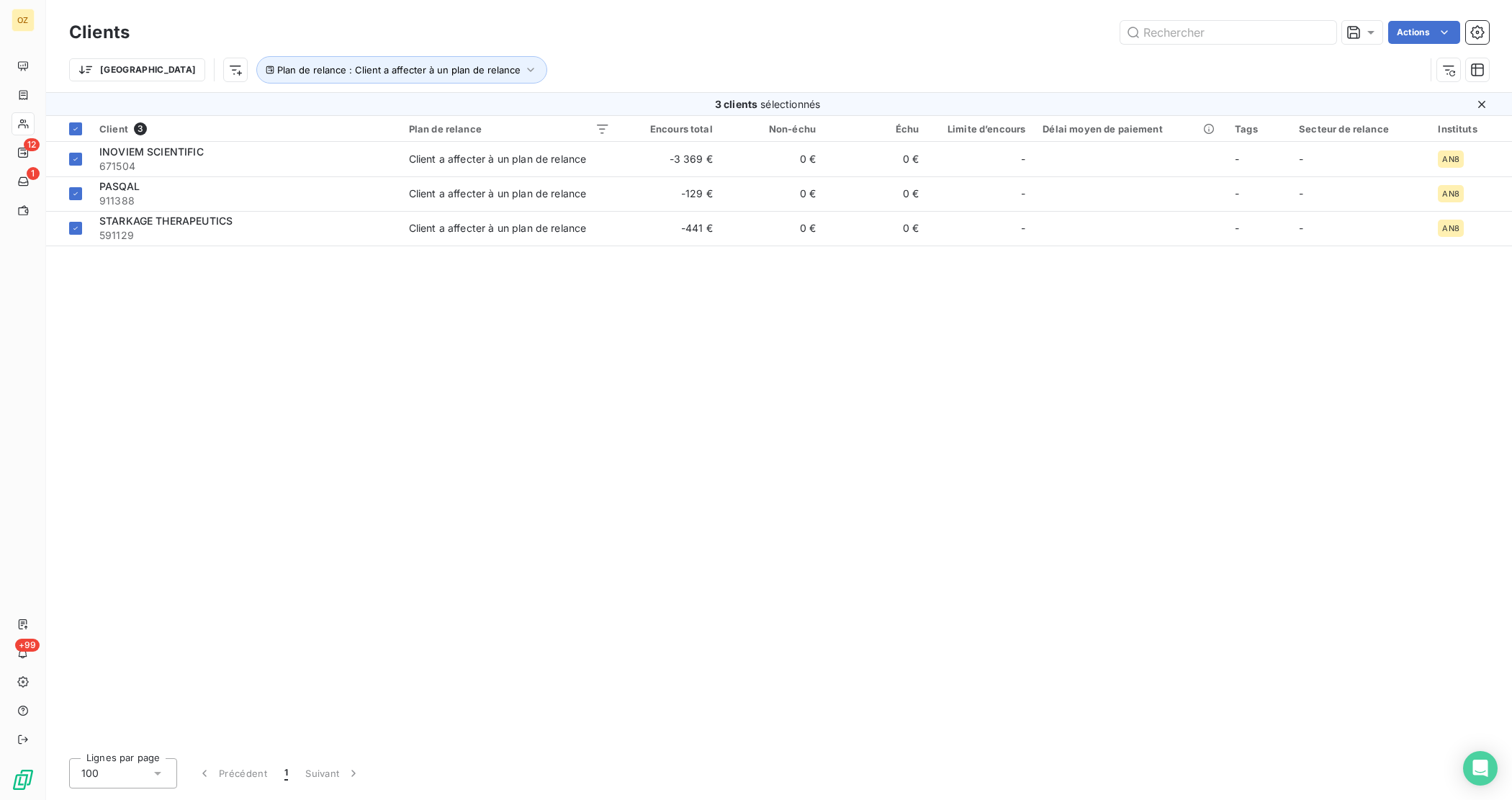
click at [1163, 323] on html "OZ 12 1 +99 Clients Actions Trier Plan de relance : Client a affecter à un plan…" at bounding box center [756, 400] width 1512 height 800
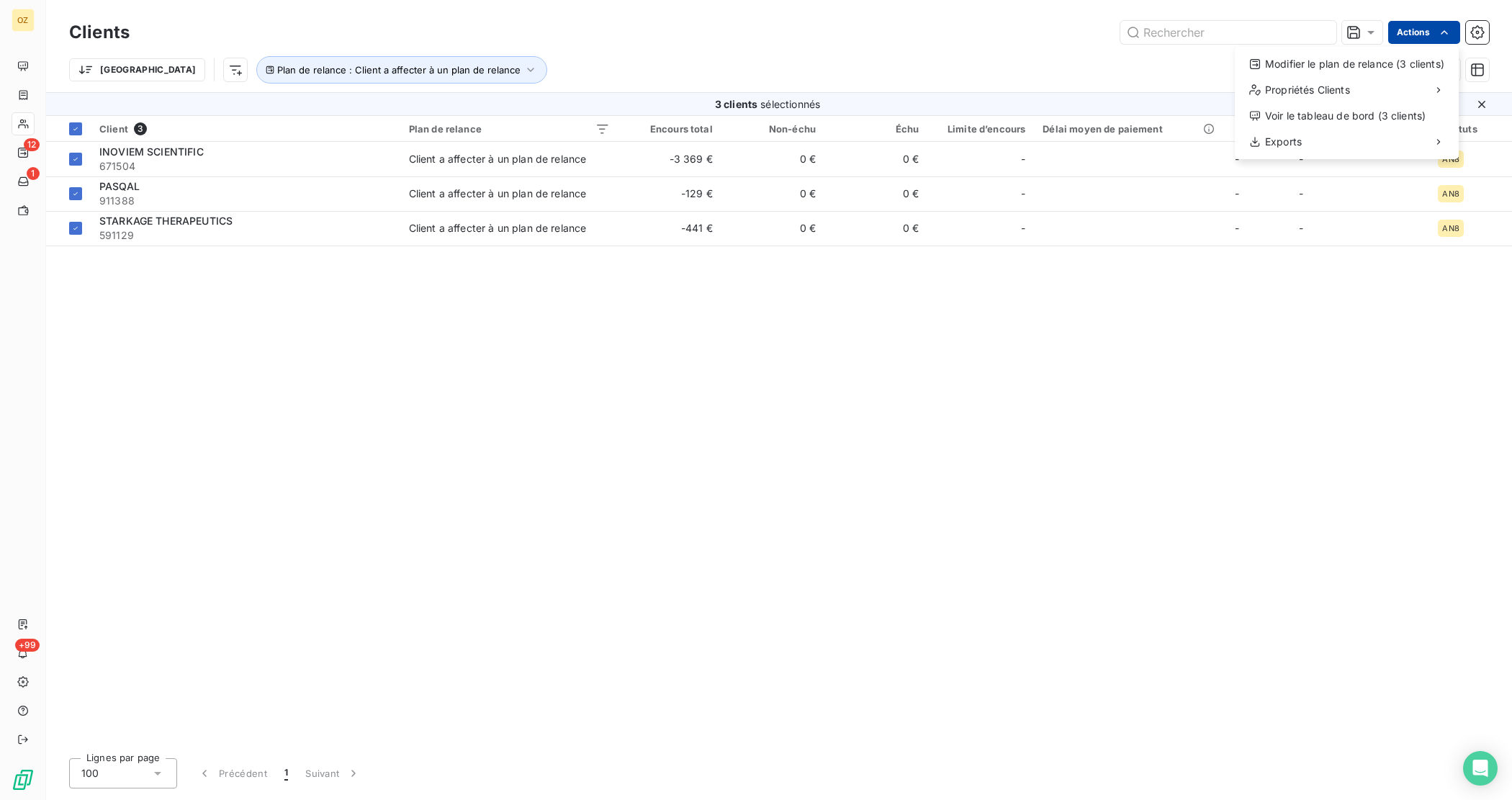
click at [1423, 29] on html "OZ 12 1 +99 Clients Actions Modifier le plan de relance (3 clients) Propriétés …" at bounding box center [756, 400] width 1512 height 800
click at [1332, 69] on div "Modifier le plan de relance (3 clients)" at bounding box center [1346, 64] width 212 height 23
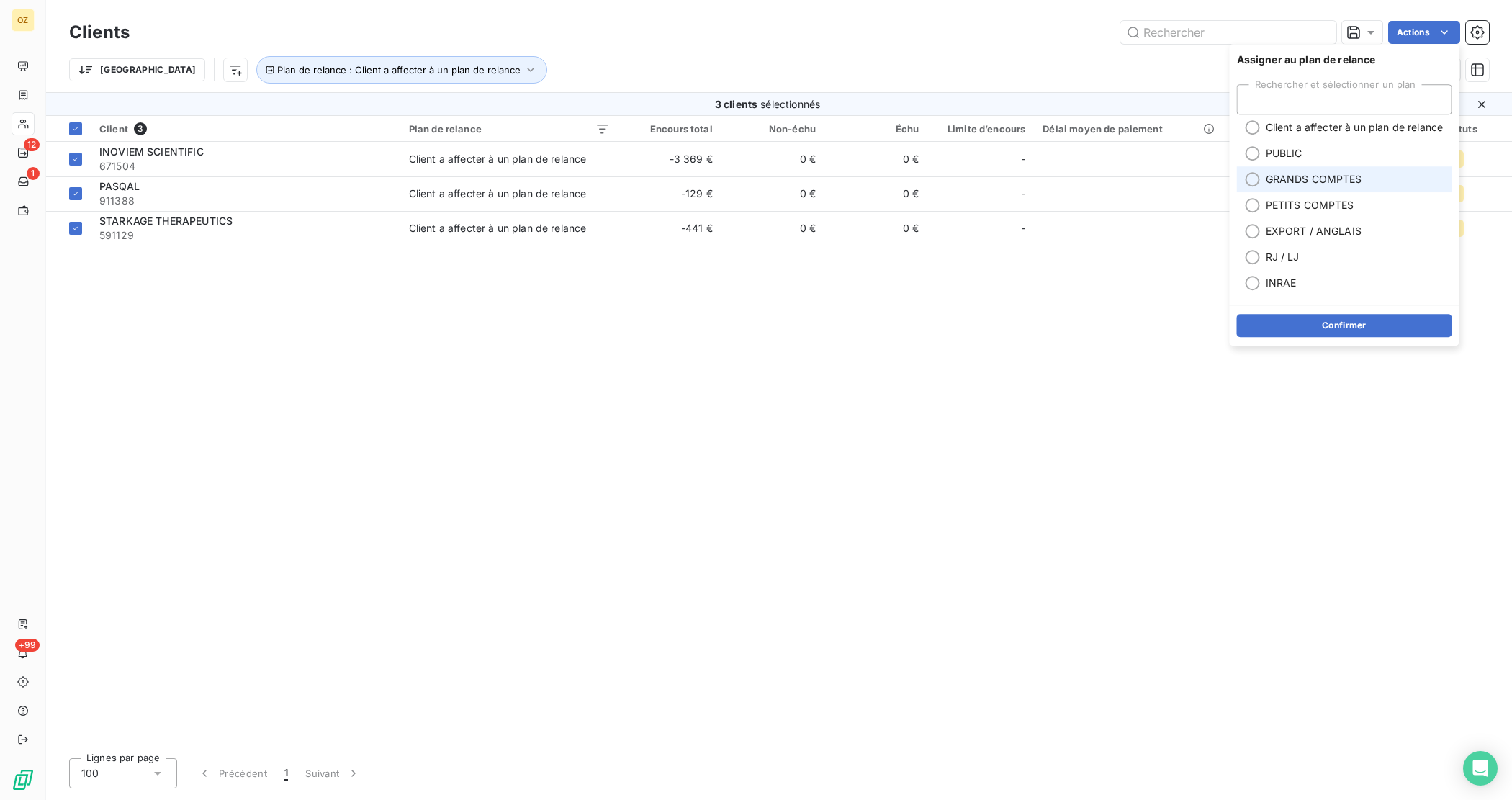
click at [1283, 179] on span "GRANDS COMPTES" at bounding box center [1314, 179] width 97 height 15
click at [1285, 179] on span "GRANDS COMPTES" at bounding box center [1314, 179] width 97 height 15
click at [1280, 197] on li "PETITS COMPTES" at bounding box center [1344, 205] width 215 height 26
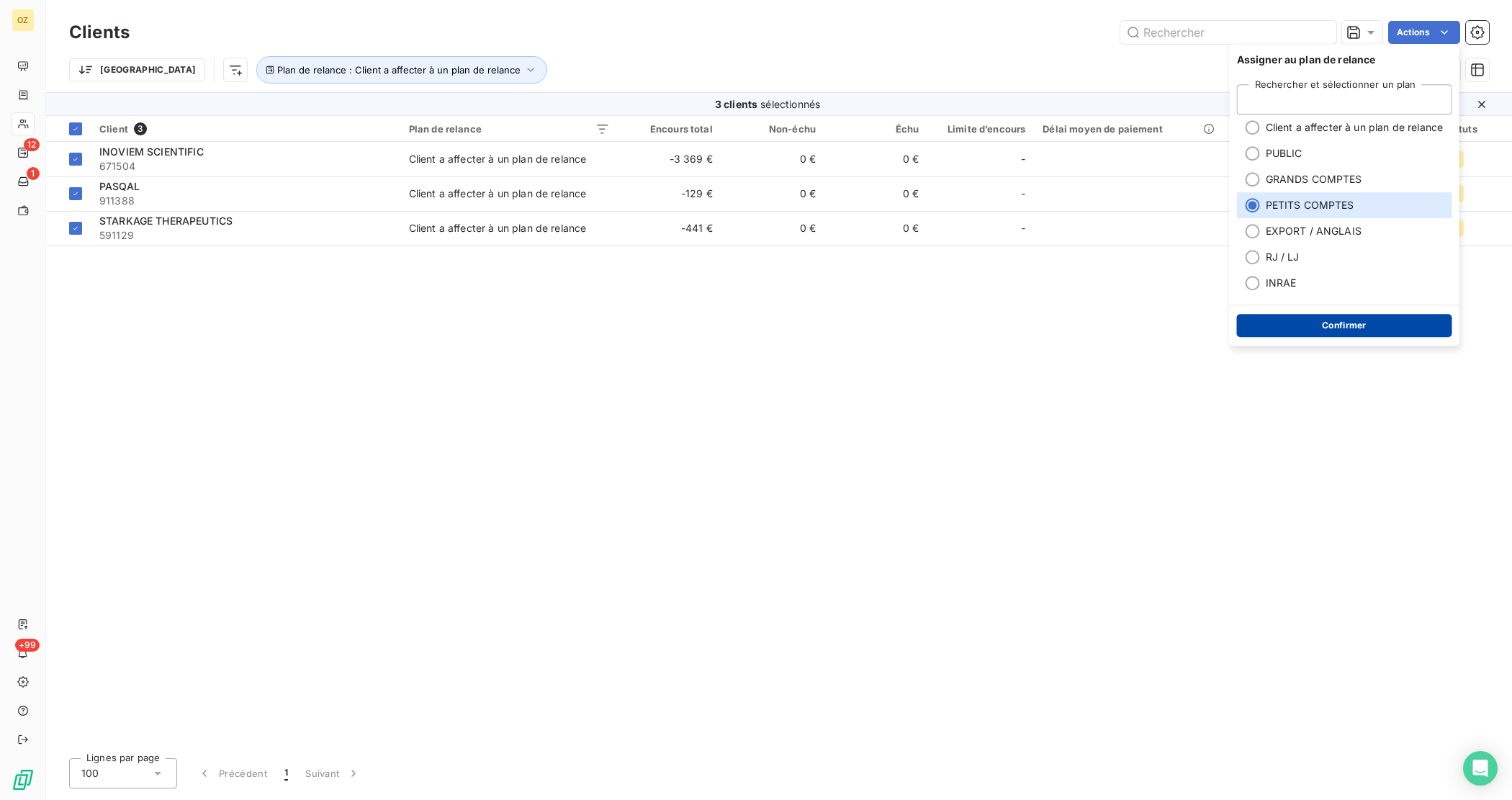
click at [1342, 321] on button "Confirmer" at bounding box center [1344, 324] width 215 height 23
